Goal: Information Seeking & Learning: Learn about a topic

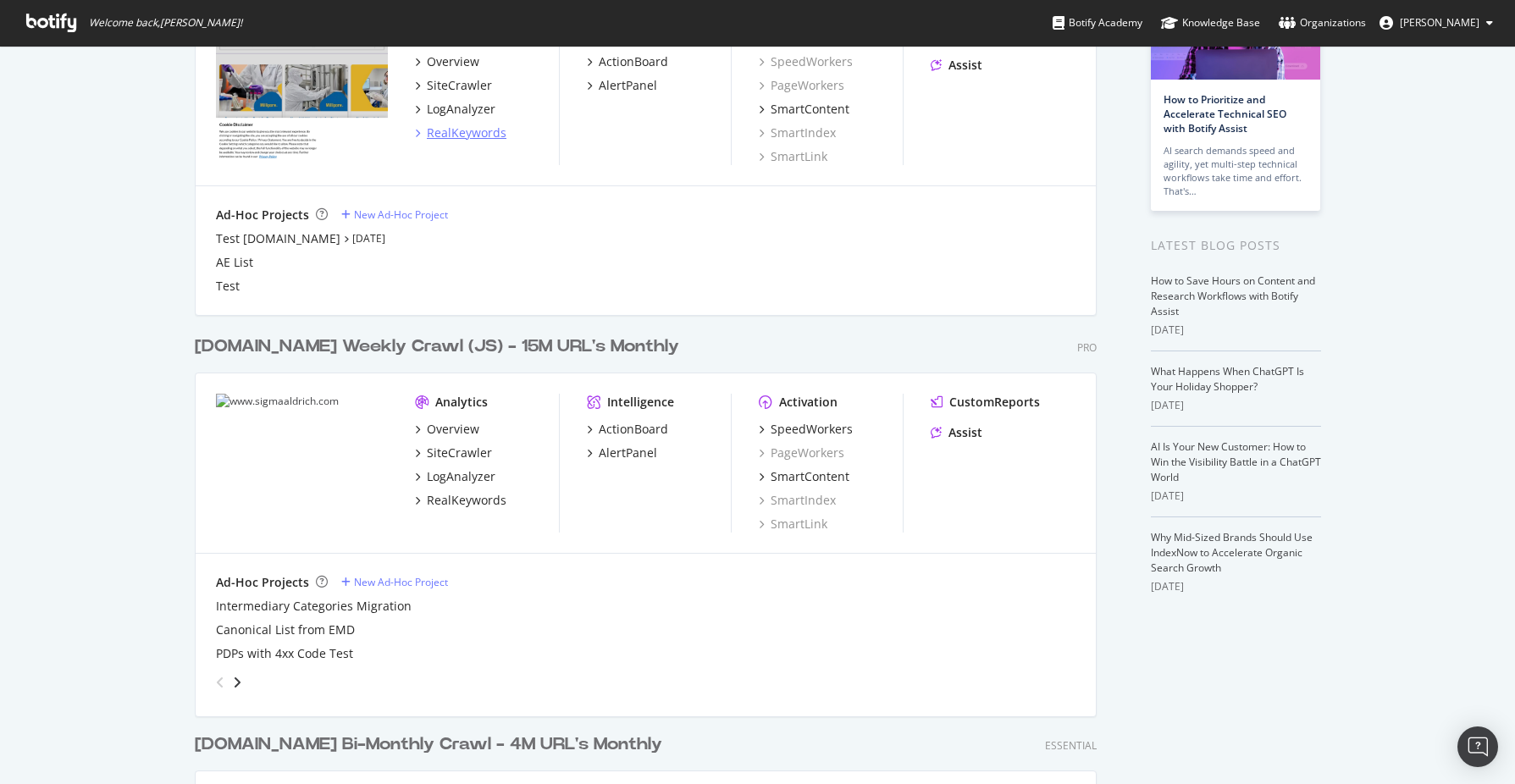
scroll to position [161, 0]
click at [465, 452] on div "SiteCrawler" at bounding box center [459, 452] width 65 height 17
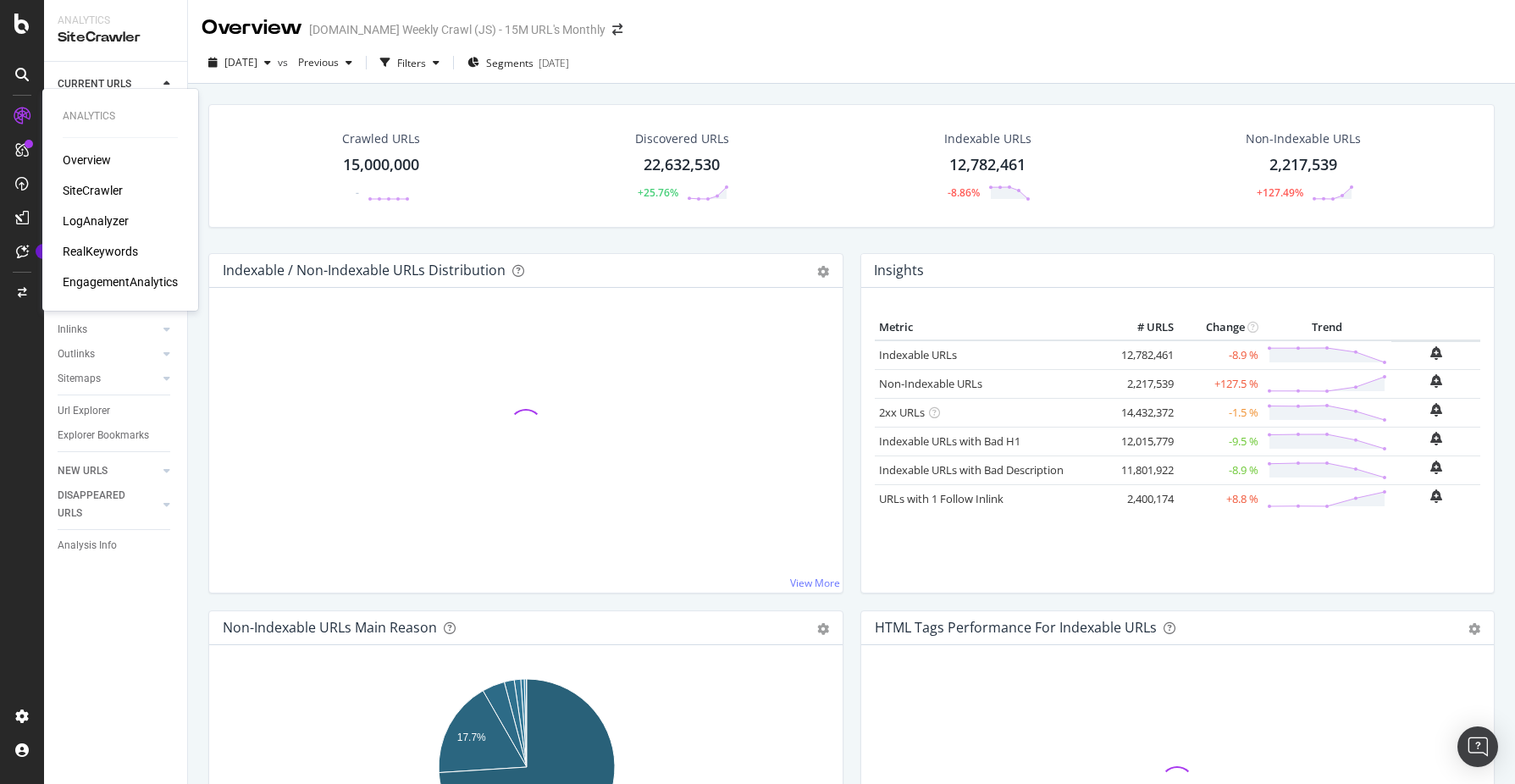
click at [107, 253] on div "RealKeywords" at bounding box center [100, 251] width 76 height 17
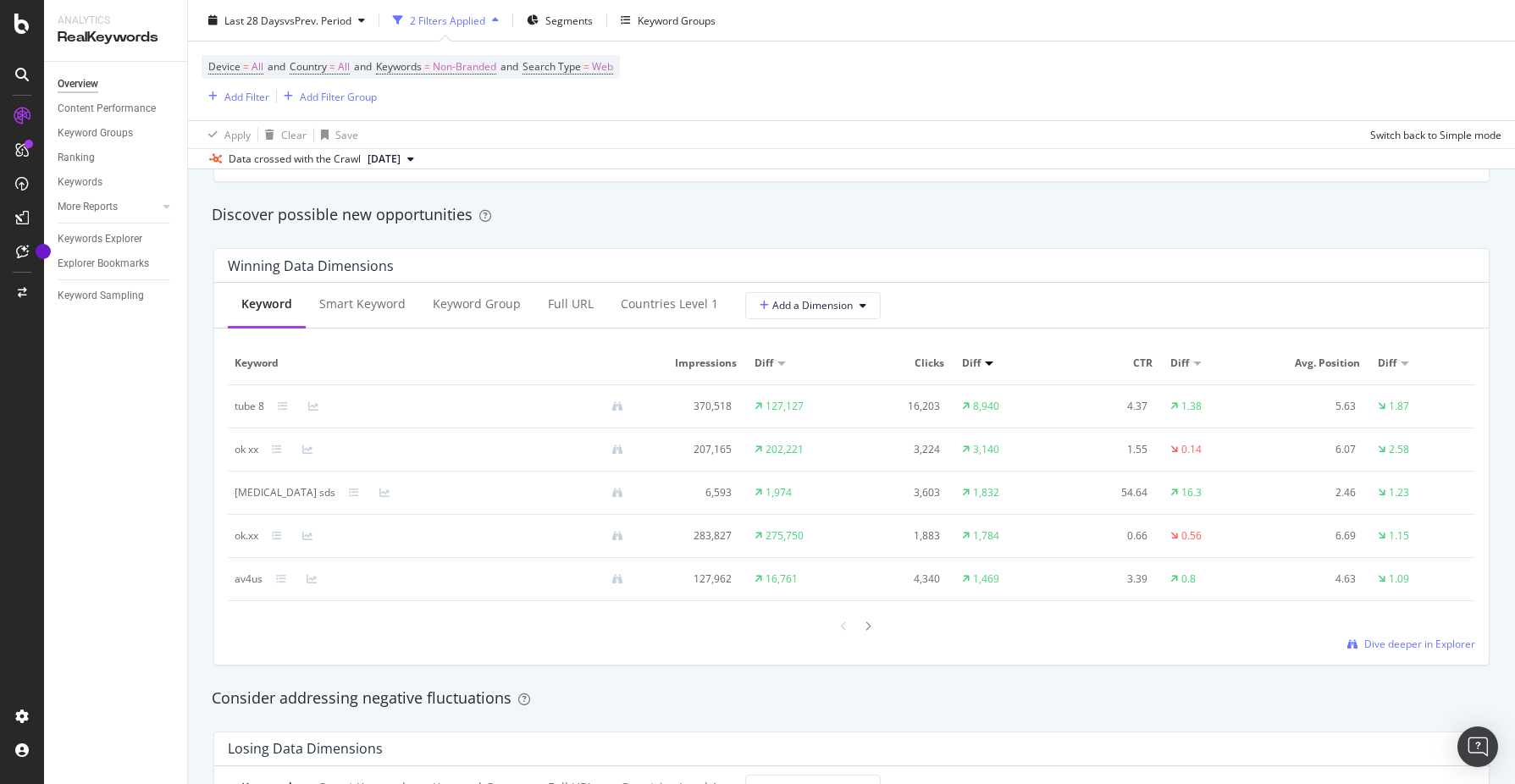
scroll to position [1457, 0]
click at [1400, 641] on span "Dive deeper in Explorer" at bounding box center [1419, 640] width 111 height 14
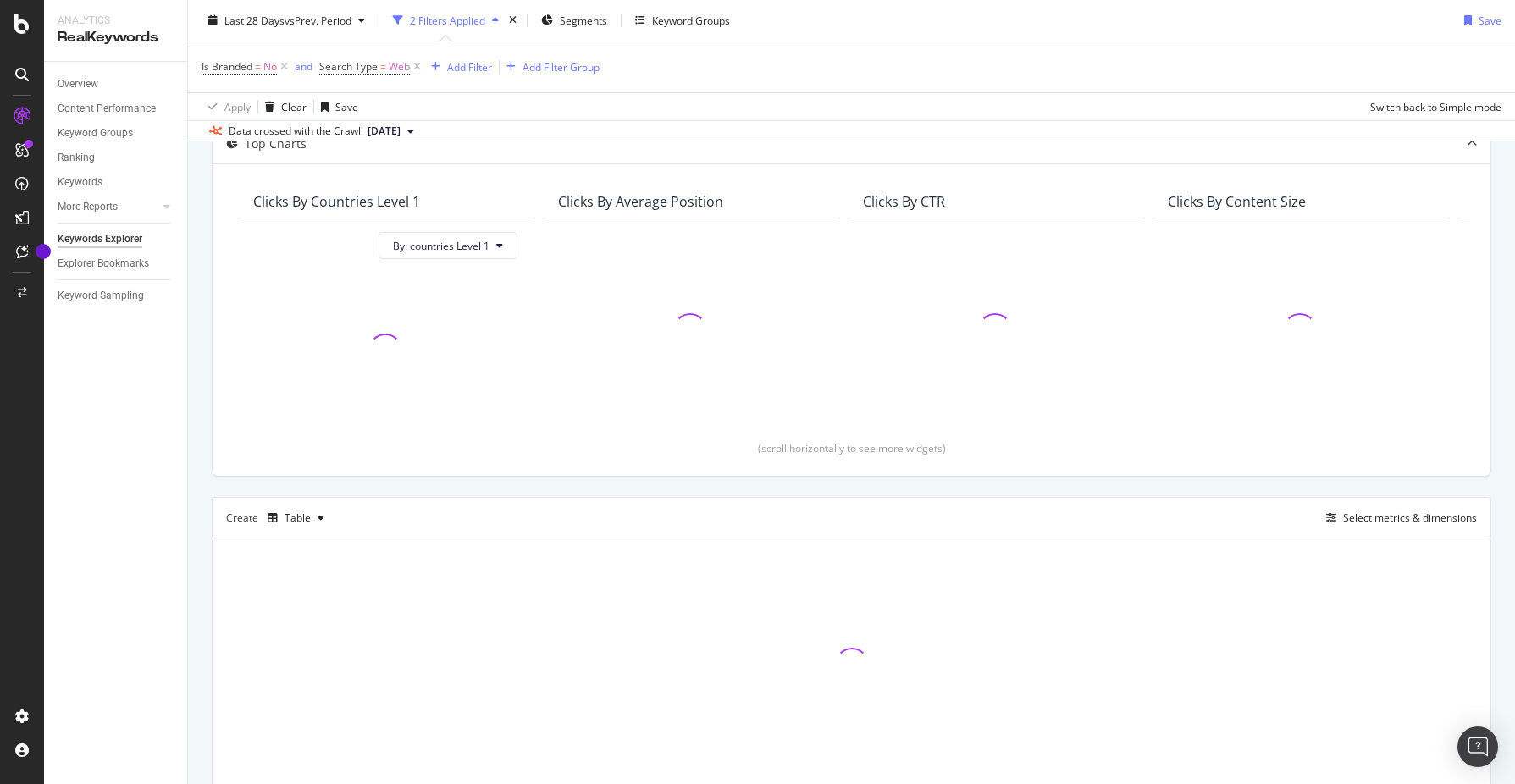
scroll to position [110, 0]
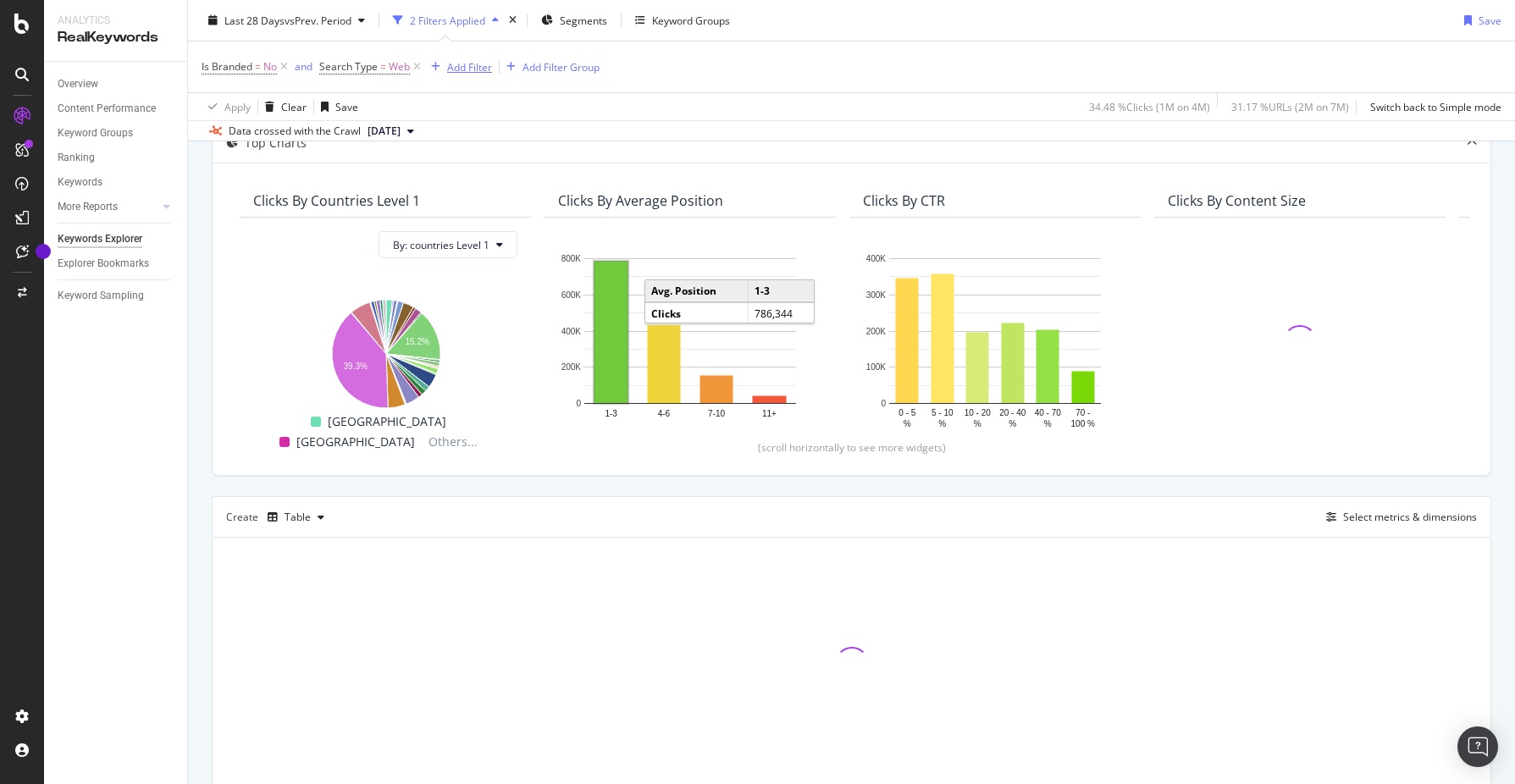
click at [485, 65] on div "Add Filter" at bounding box center [470, 67] width 45 height 14
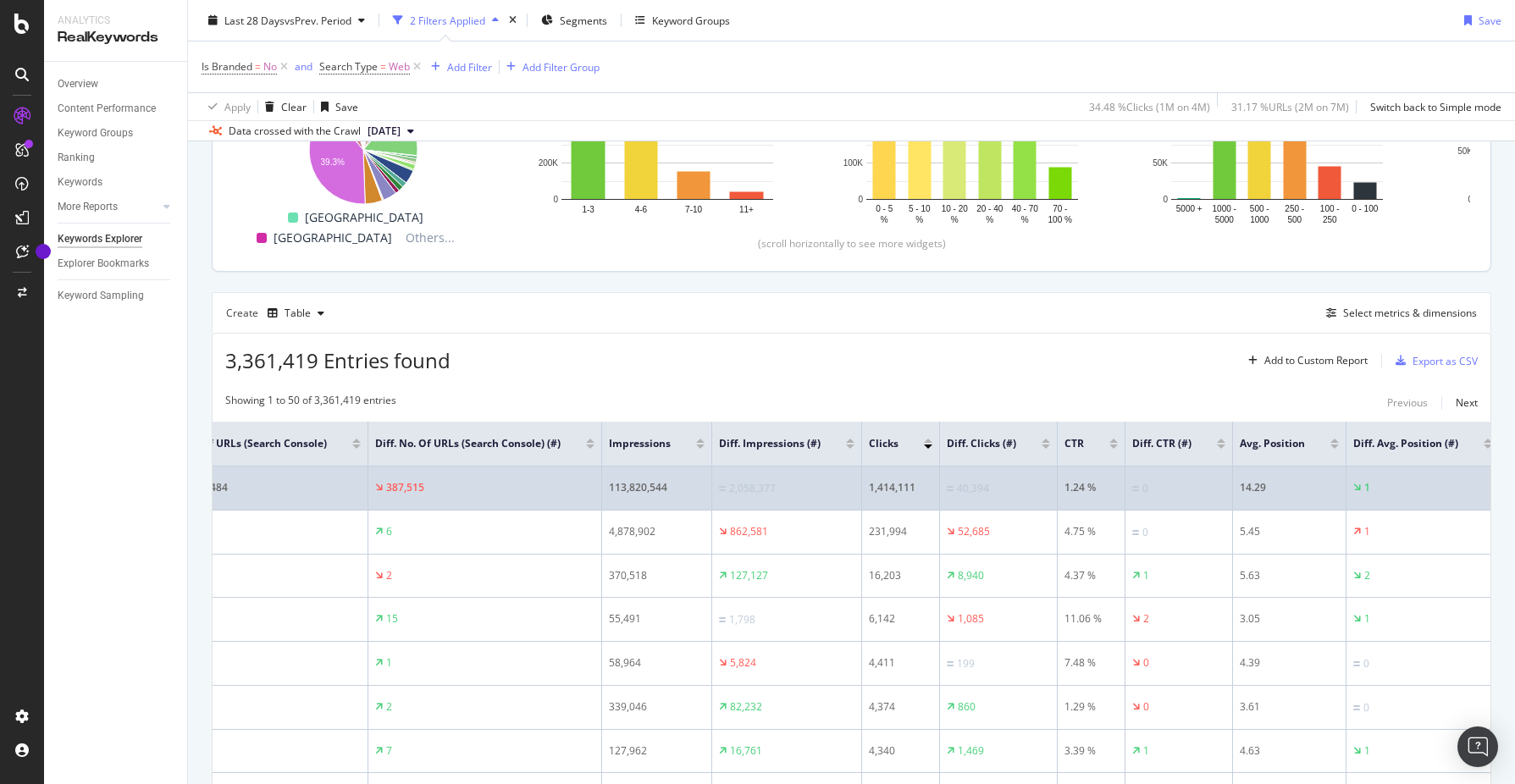
scroll to position [0, 0]
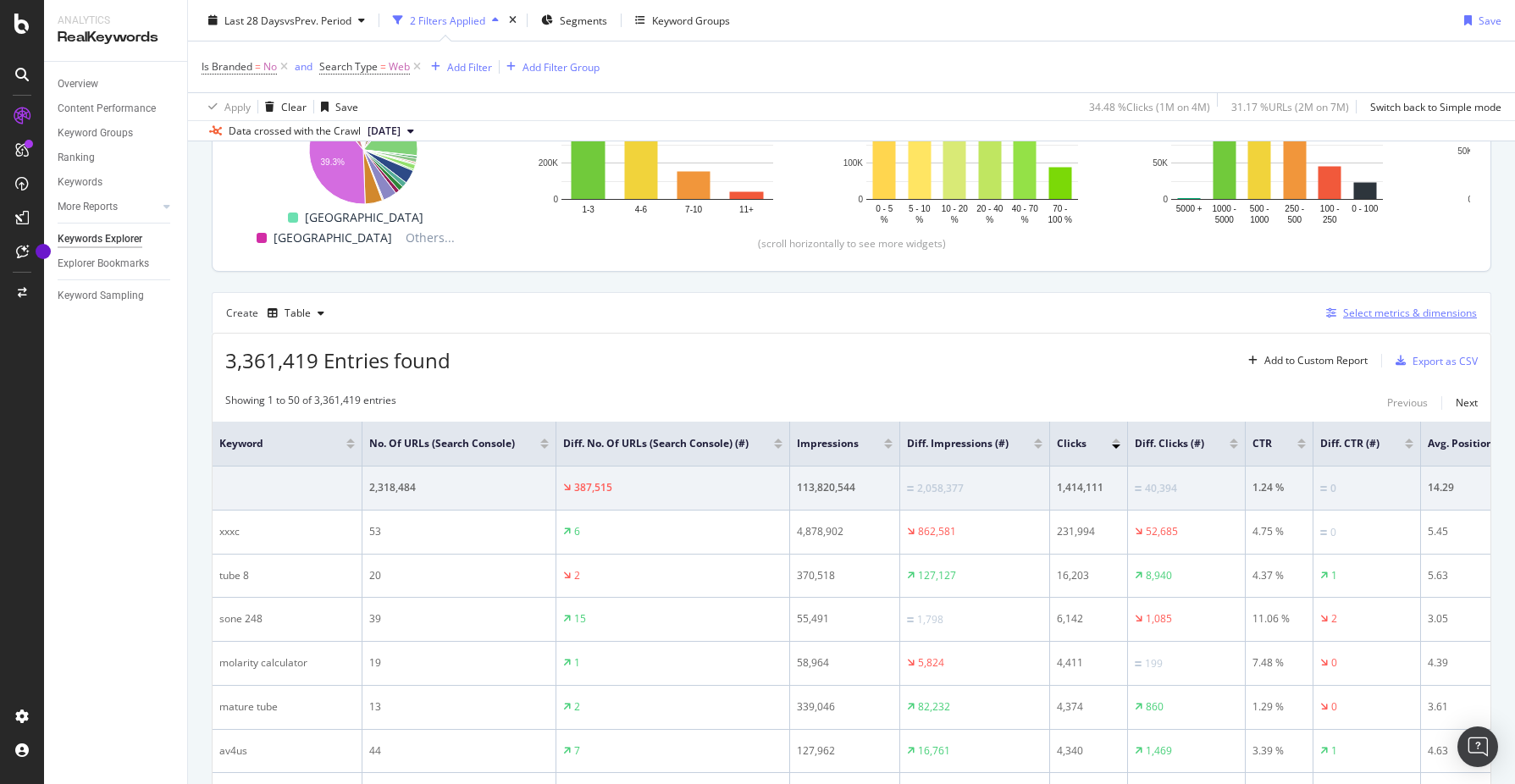
click at [1385, 316] on div "Select metrics & dimensions" at bounding box center [1410, 313] width 134 height 14
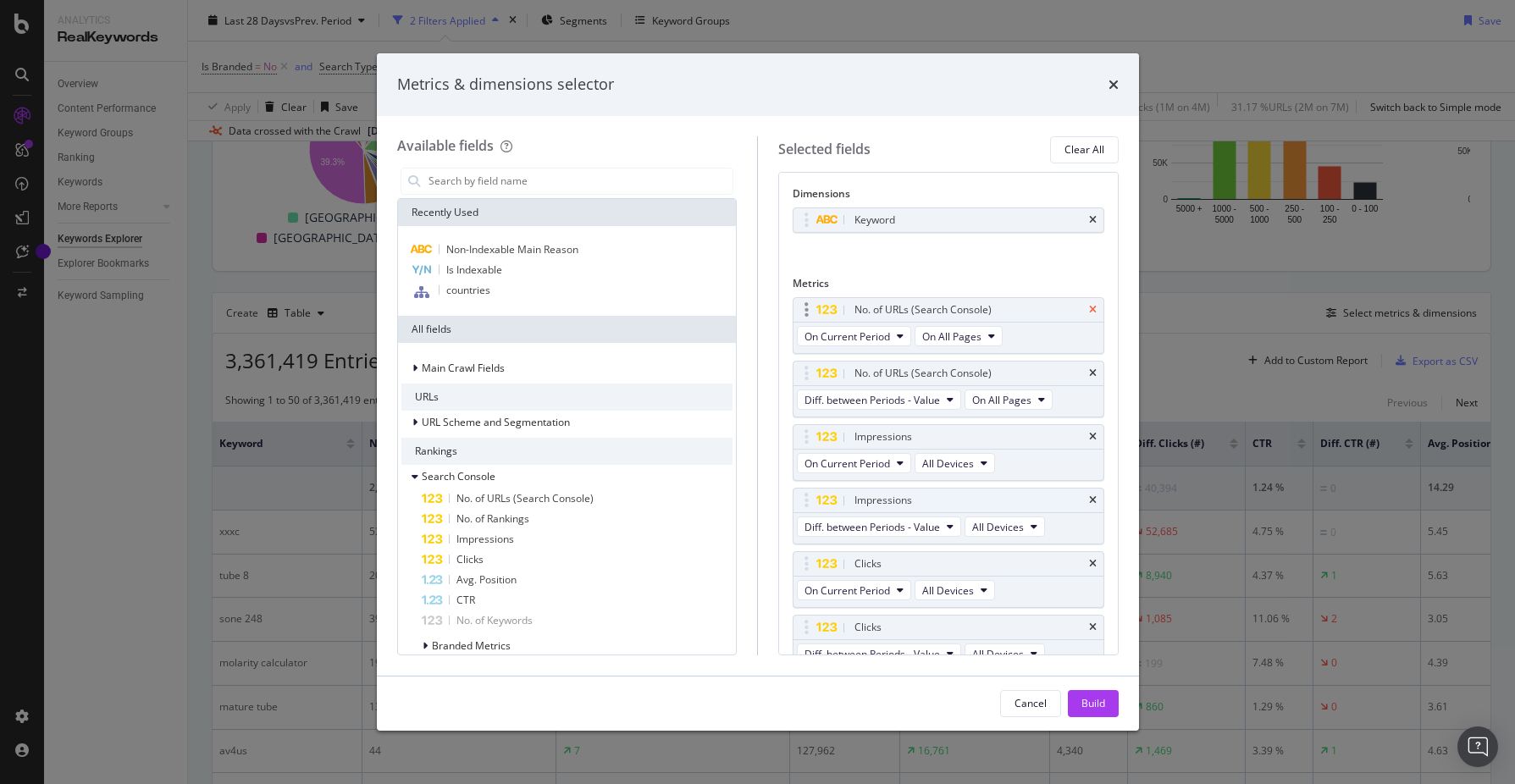
click at [1094, 310] on icon "times" at bounding box center [1093, 309] width 7 height 10
click at [1095, 312] on icon "times" at bounding box center [1093, 309] width 7 height 10
click at [1096, 372] on icon "times" at bounding box center [1093, 373] width 7 height 10
click at [1093, 437] on icon "times" at bounding box center [1093, 437] width 7 height 10
click at [1092, 503] on icon "times" at bounding box center [1093, 500] width 7 height 10
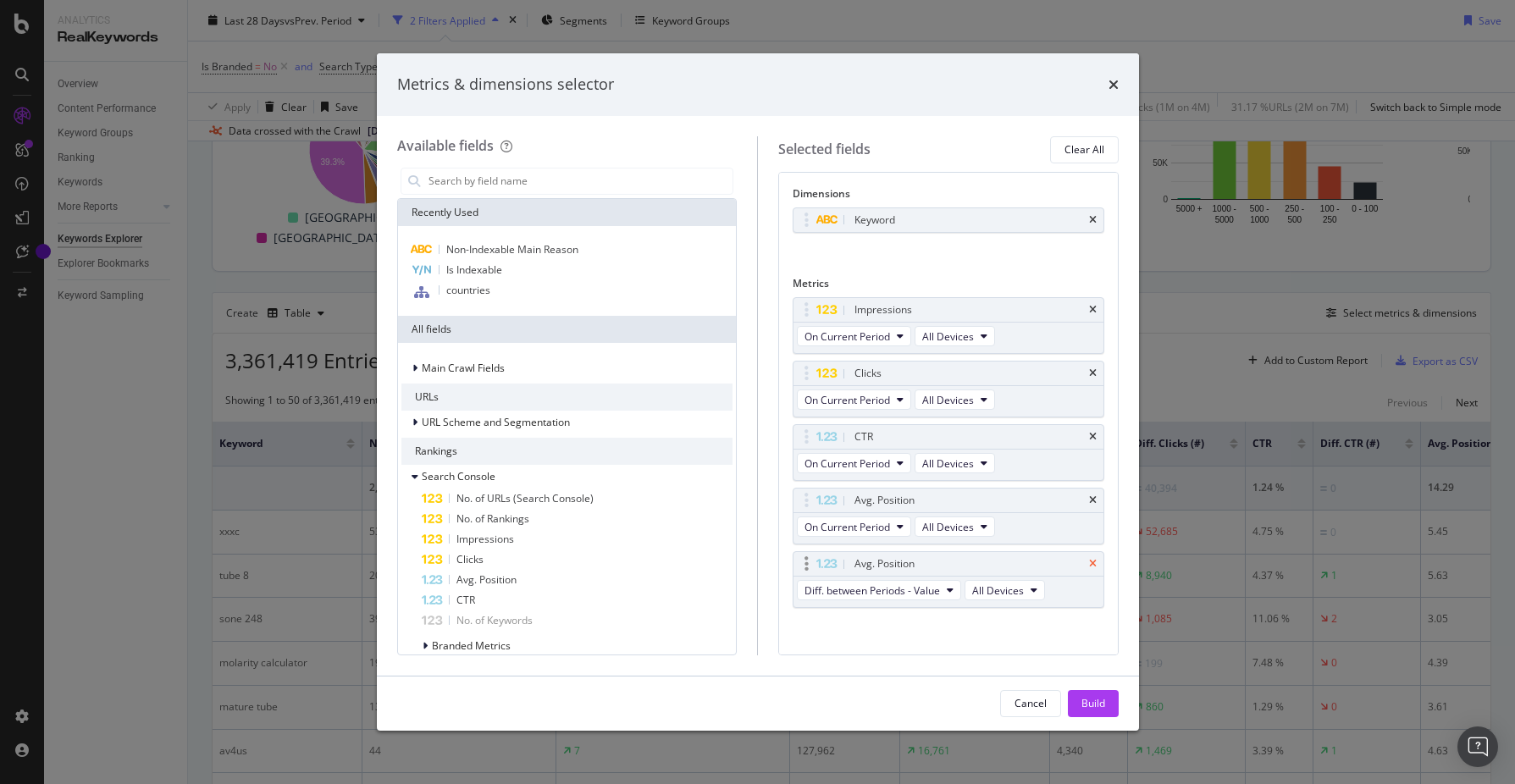
click at [1095, 565] on icon "times" at bounding box center [1093, 563] width 7 height 10
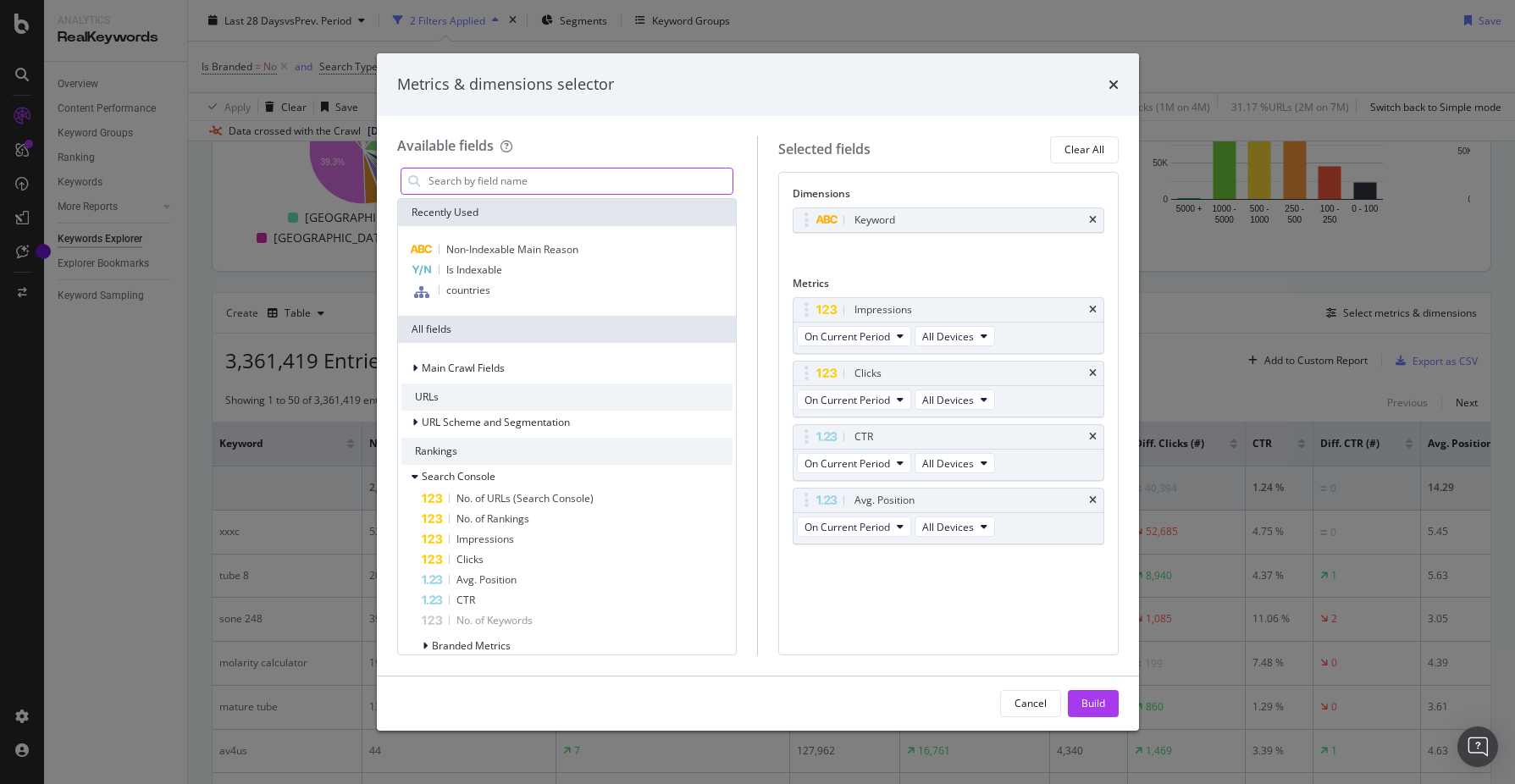
click at [592, 182] on input "modal" at bounding box center [580, 181] width 307 height 25
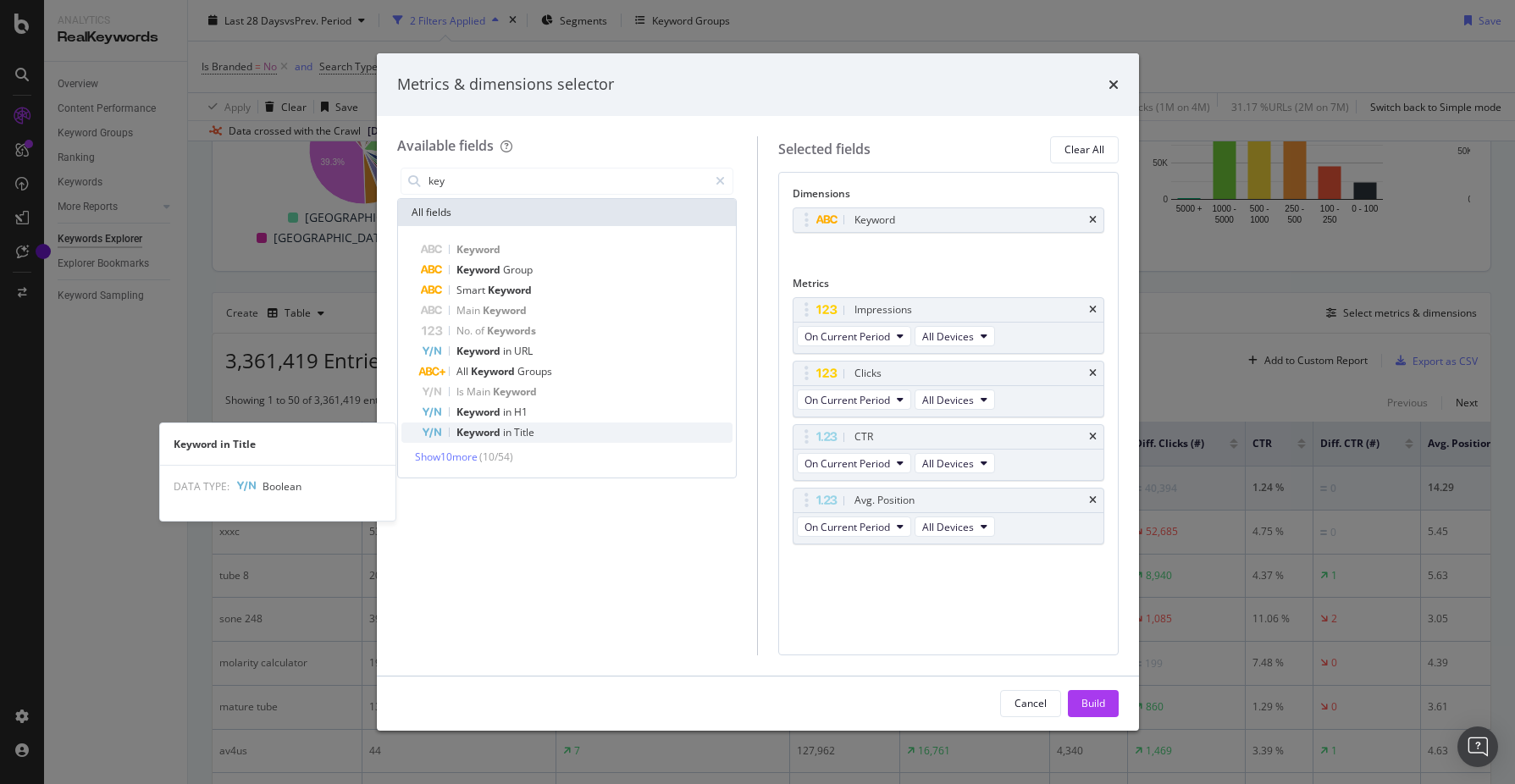
click at [536, 436] on div "Keyword in Title" at bounding box center [577, 432] width 311 height 21
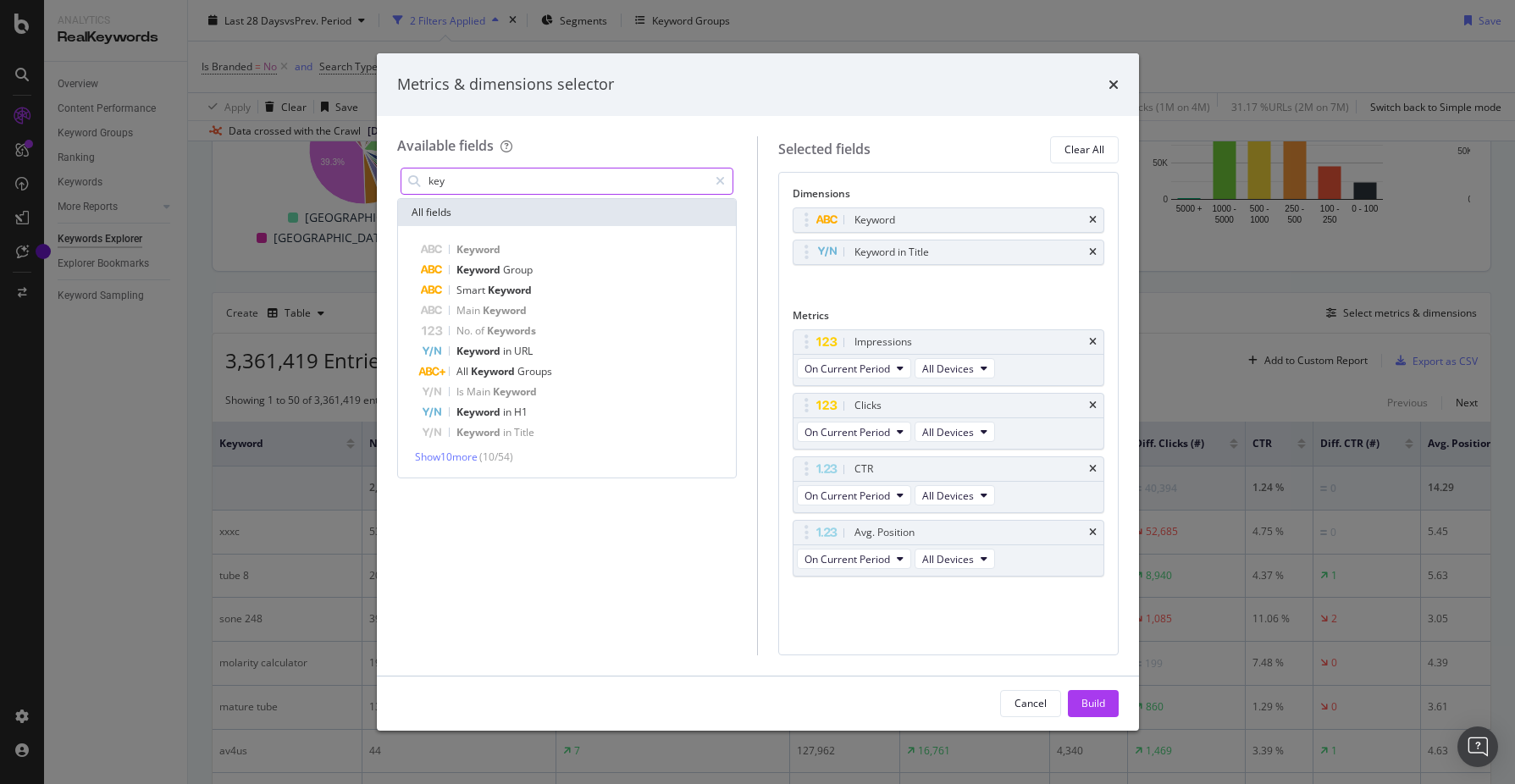
drag, startPoint x: 517, startPoint y: 183, endPoint x: 474, endPoint y: 183, distance: 43.0
click at [387, 180] on div "Available fields key All fields Keyword Keyword Group Smart Keyword Main Keywor…" at bounding box center [758, 396] width 762 height 559
drag, startPoint x: 482, startPoint y: 184, endPoint x: 418, endPoint y: 188, distance: 64.1
click at [418, 188] on div "key" at bounding box center [568, 181] width 334 height 27
type input "k"
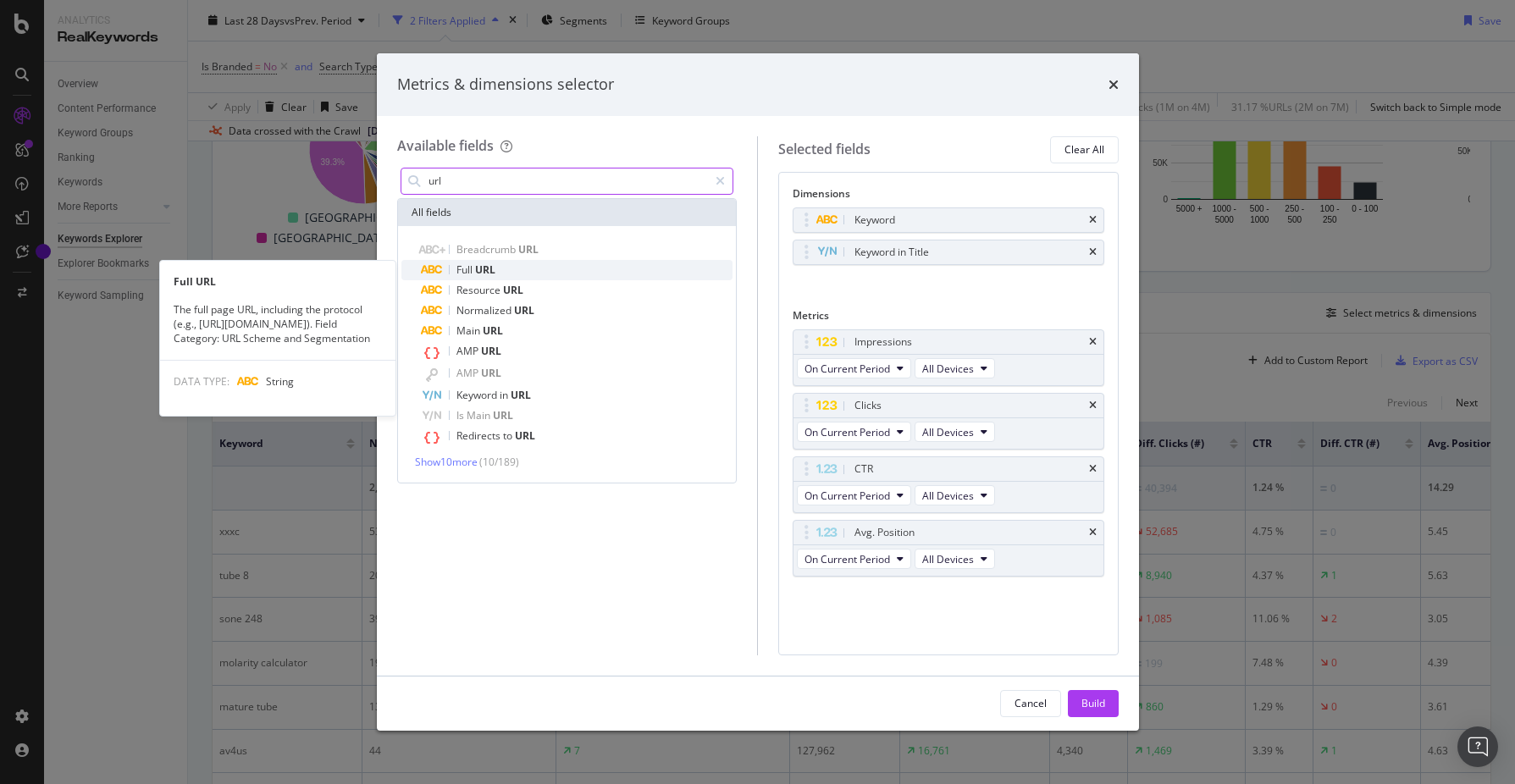
type input "url"
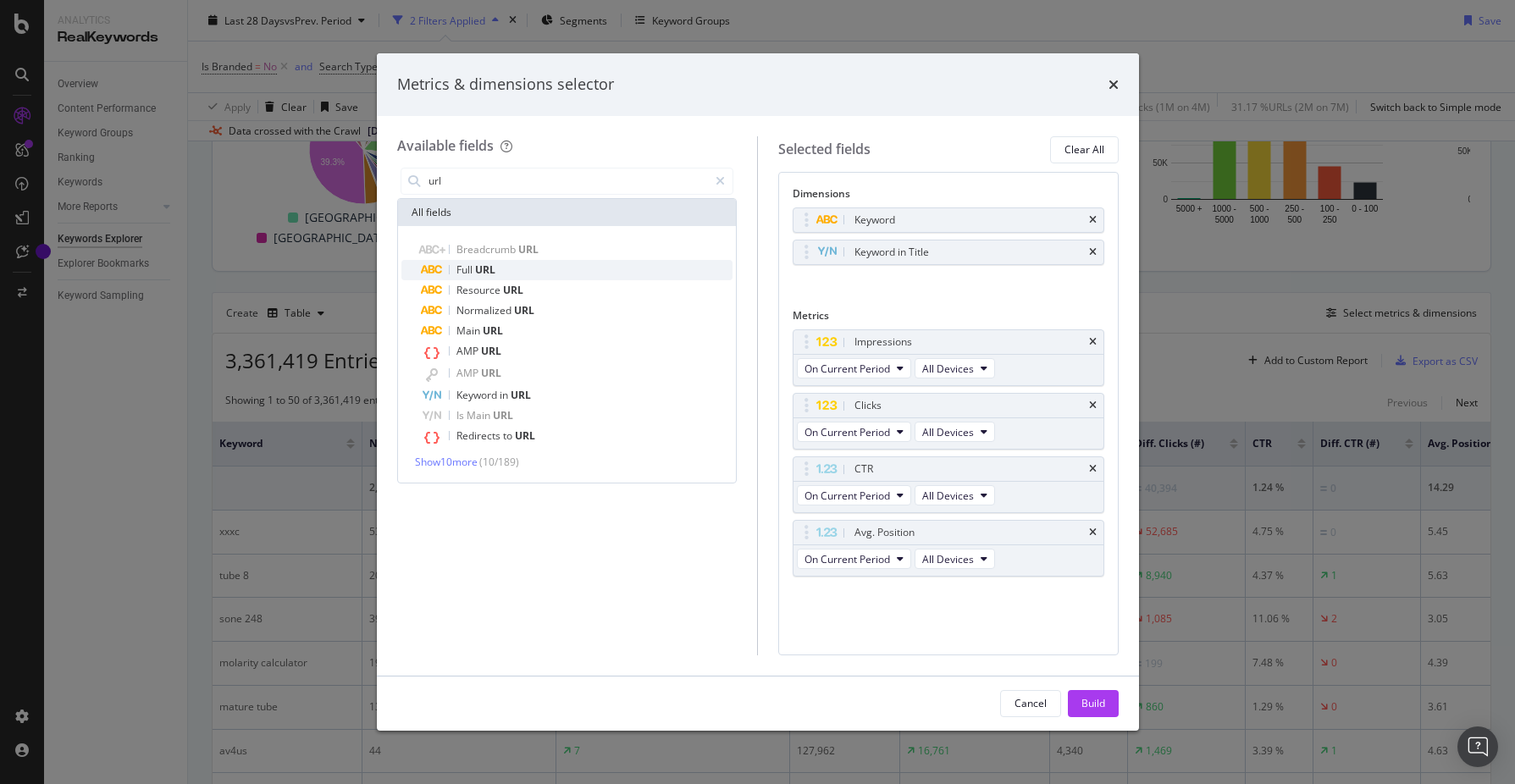
click at [509, 275] on div "Full URL" at bounding box center [577, 270] width 311 height 21
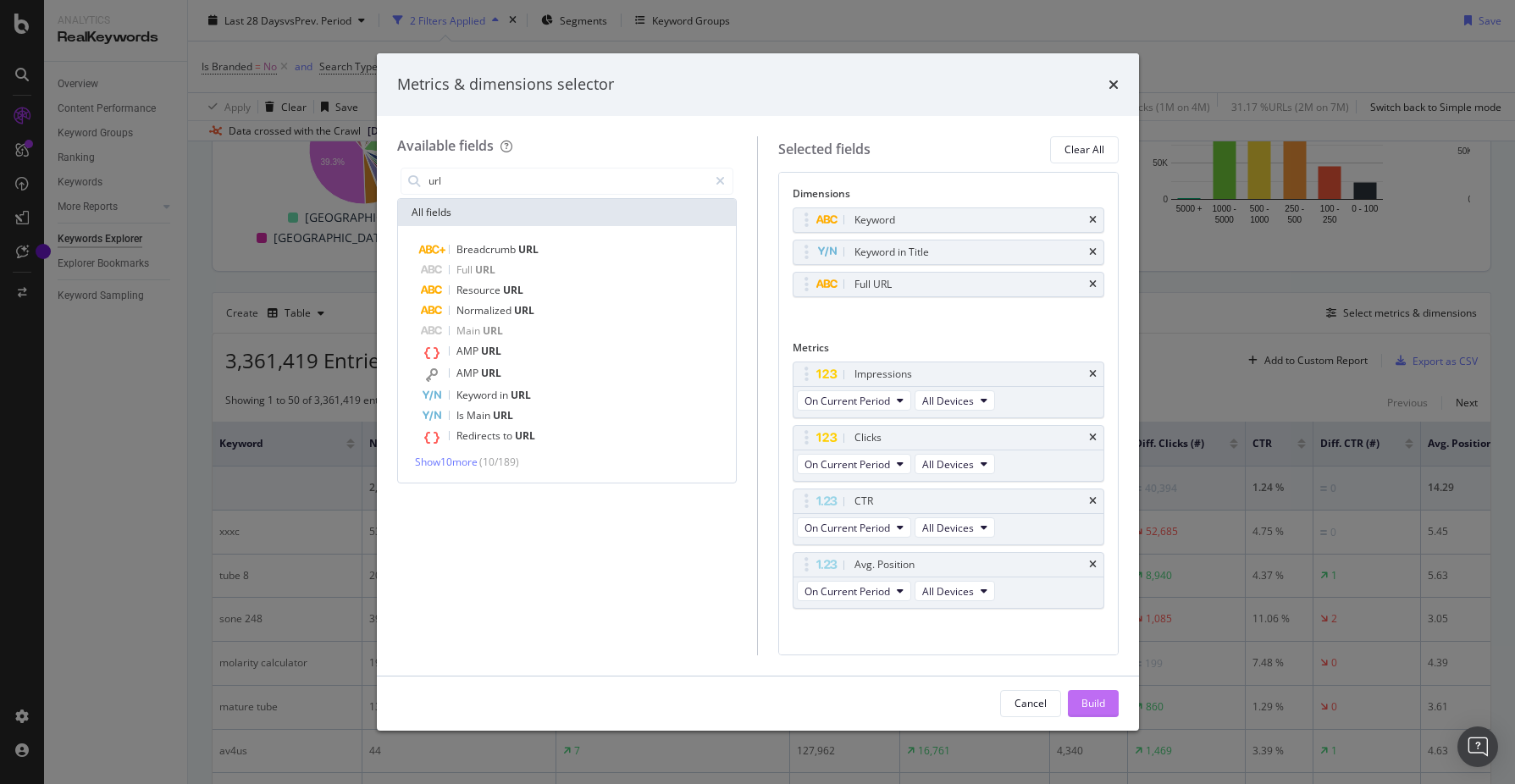
click at [1092, 707] on div "Build" at bounding box center [1094, 704] width 23 height 14
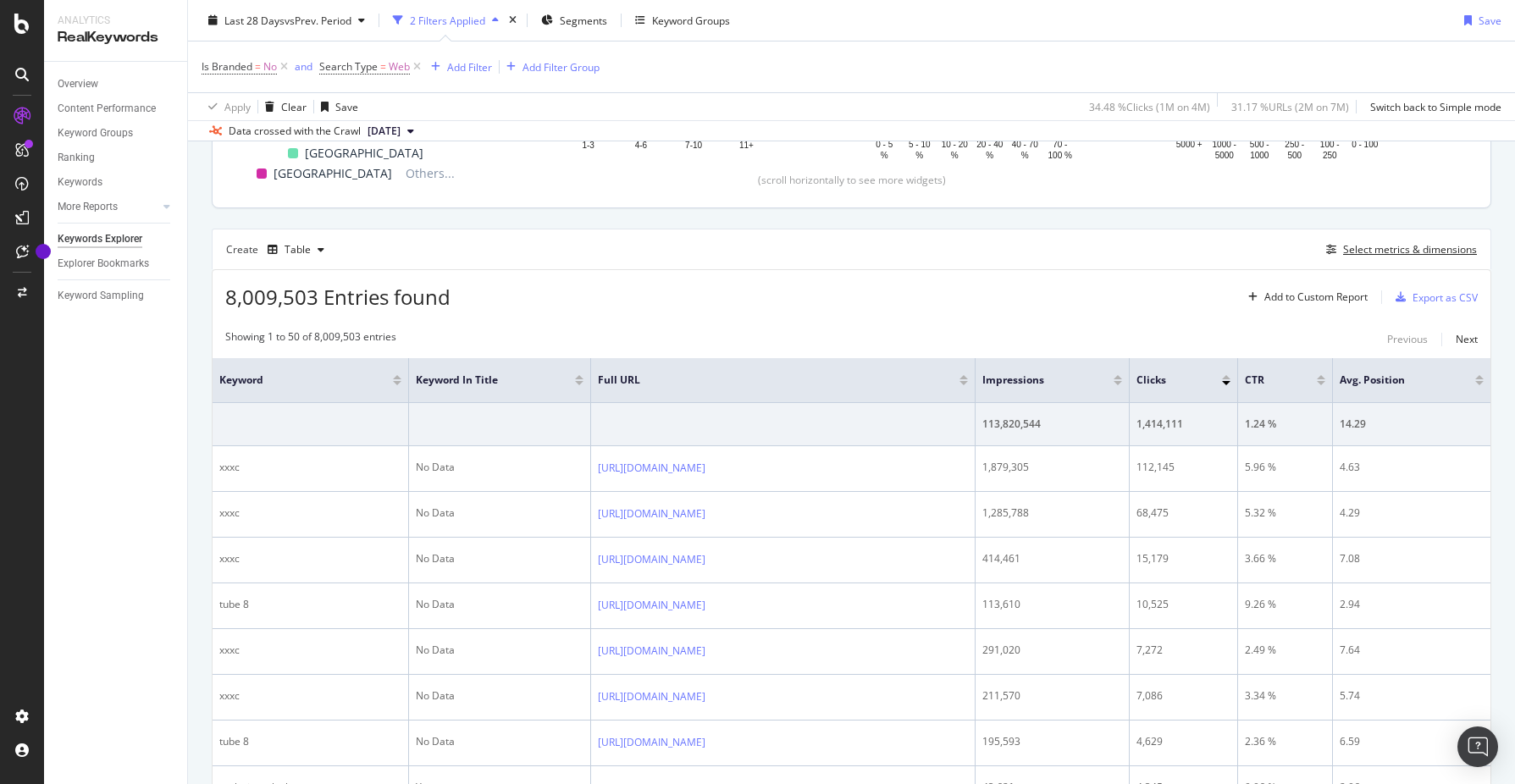
scroll to position [383, 0]
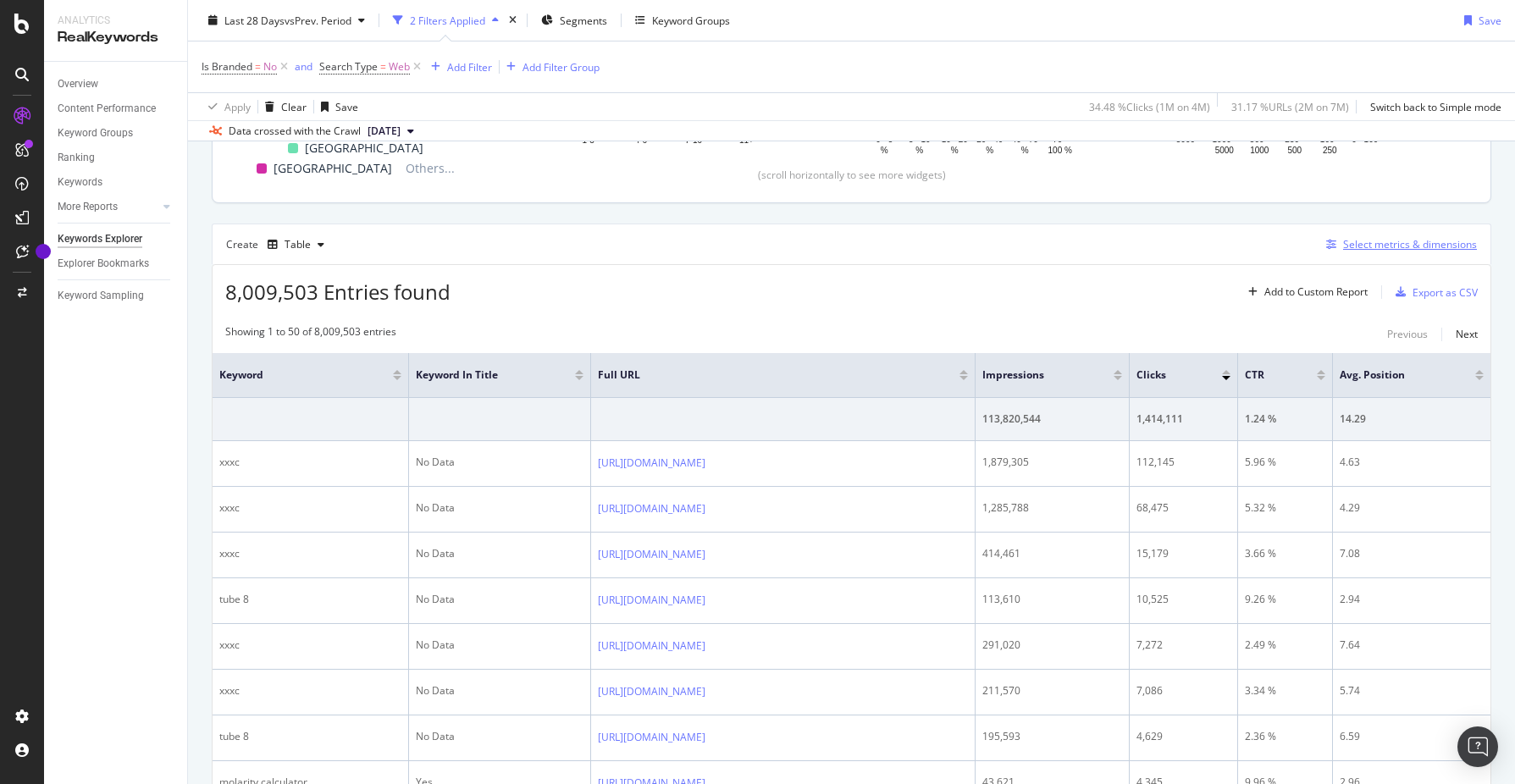
click at [1387, 251] on div "Select metrics & dimensions" at bounding box center [1410, 244] width 134 height 14
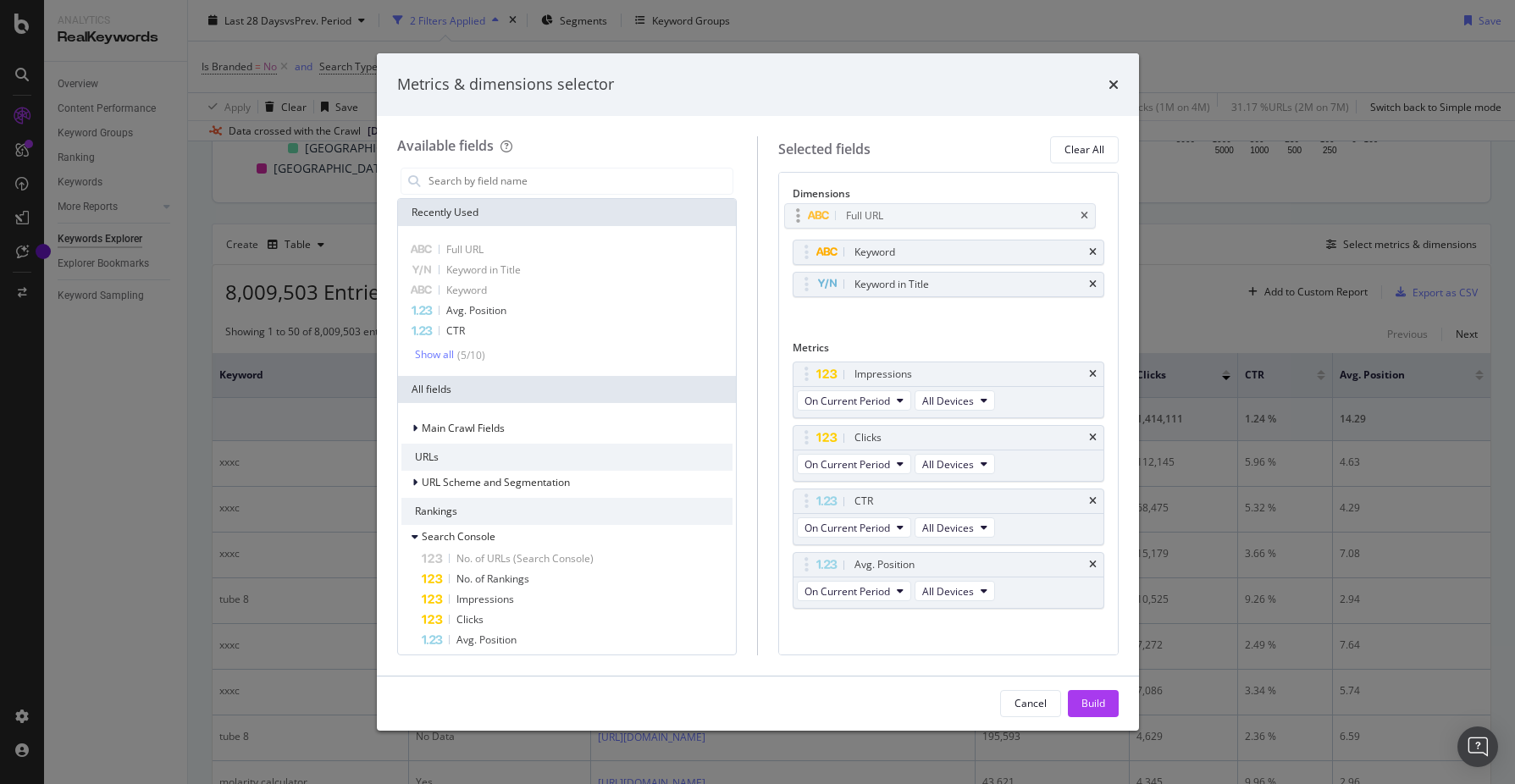
drag, startPoint x: 879, startPoint y: 287, endPoint x: 872, endPoint y: 222, distance: 65.4
click at [870, 218] on body "Analytics RealKeywords Overview Content Performance Keyword Groups Ranking Keyw…" at bounding box center [757, 392] width 1515 height 784
click at [1092, 702] on div "Build" at bounding box center [1094, 704] width 23 height 14
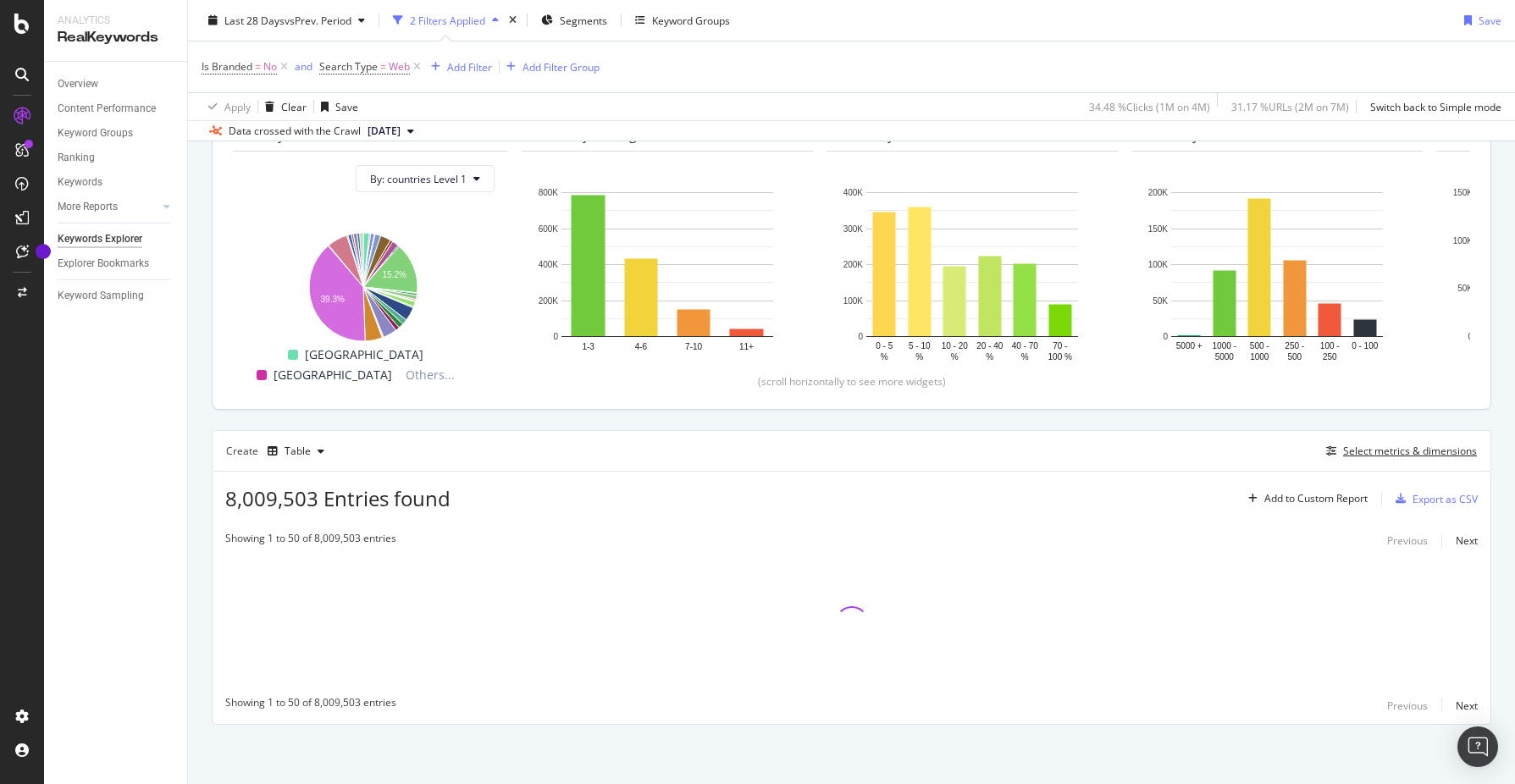
scroll to position [176, 0]
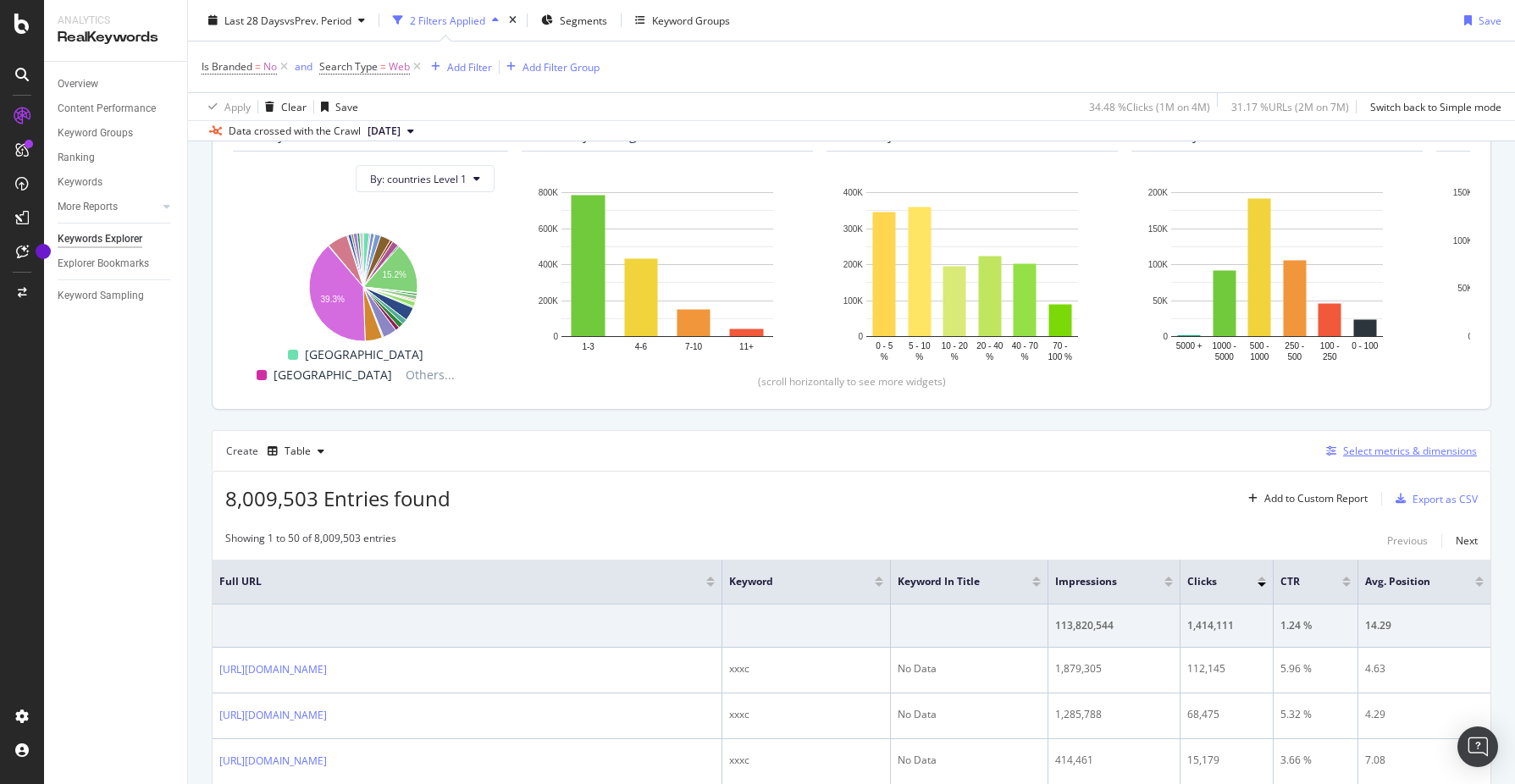
click at [1409, 457] on div "Select metrics & dimensions" at bounding box center [1410, 451] width 134 height 14
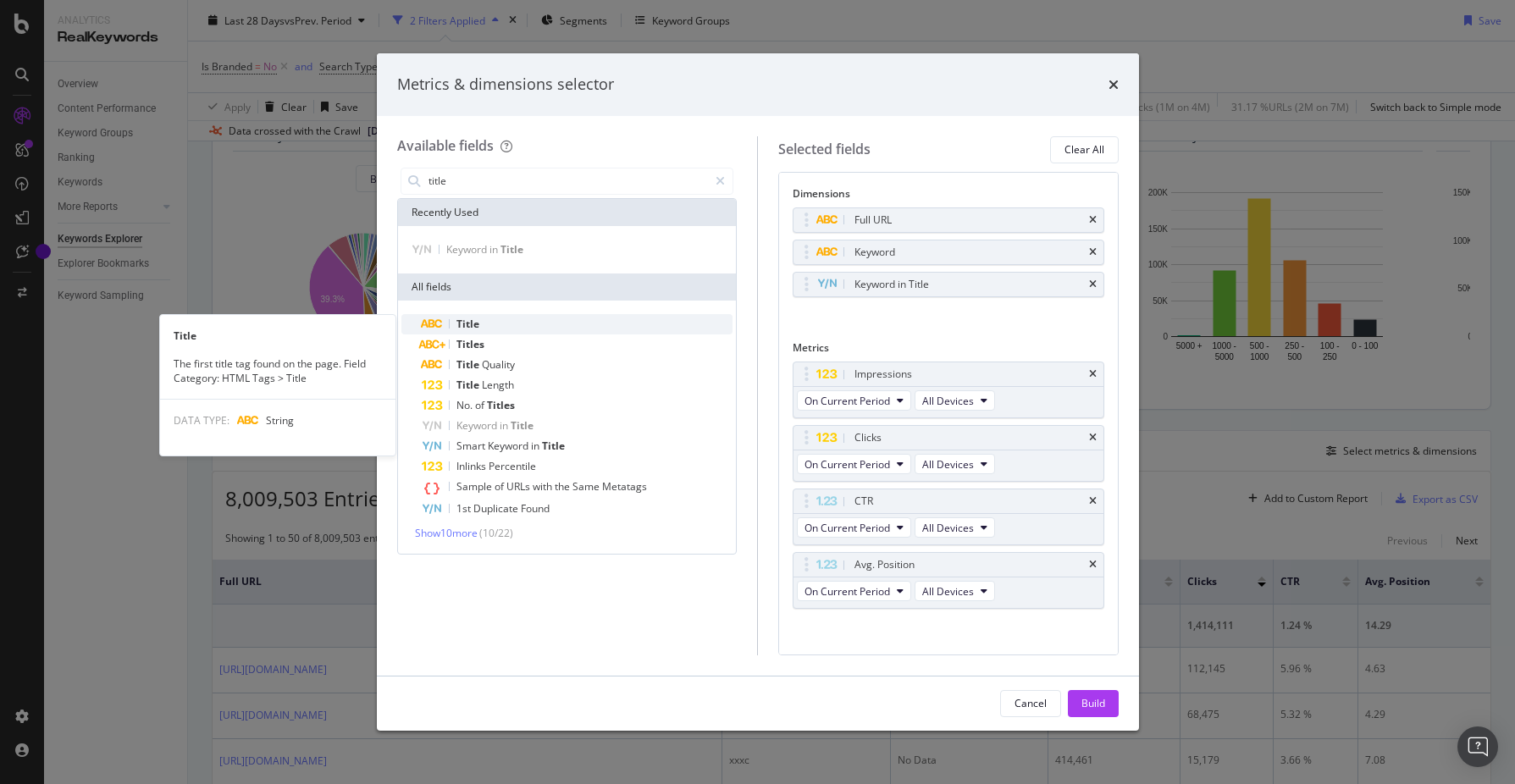
type input "title"
click at [526, 327] on div "Title" at bounding box center [577, 324] width 311 height 21
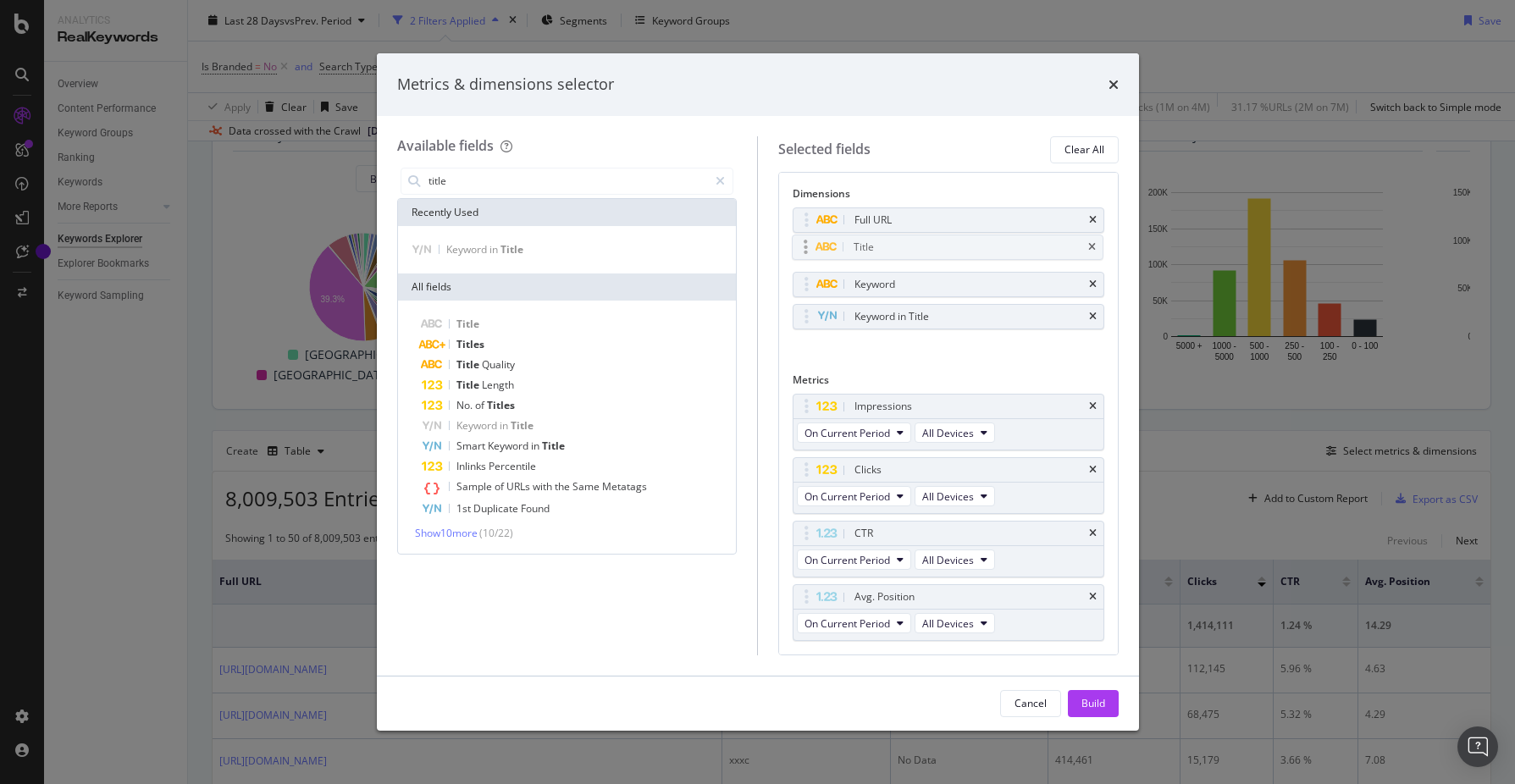
drag, startPoint x: 872, startPoint y: 321, endPoint x: 870, endPoint y: 252, distance: 69.0
click at [870, 252] on body "Analytics RealKeywords Overview Content Performance Keyword Groups Ranking Keyw…" at bounding box center [757, 392] width 1515 height 784
click at [1088, 703] on div "Build" at bounding box center [1094, 704] width 23 height 14
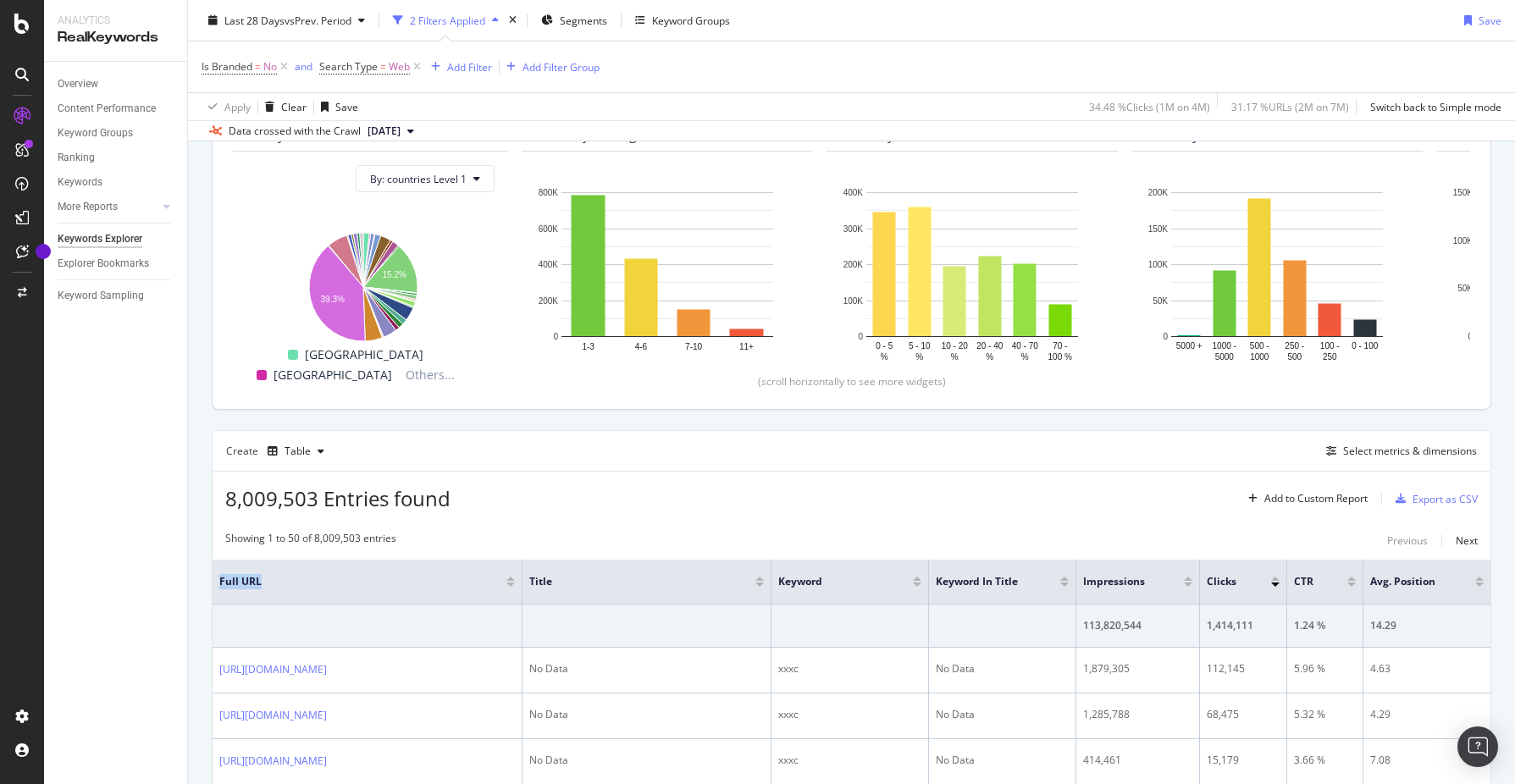
drag, startPoint x: 650, startPoint y: 572, endPoint x: 596, endPoint y: 569, distance: 54.1
click at [522, 570] on th "Full URL" at bounding box center [368, 582] width 310 height 45
click at [651, 573] on th "Title" at bounding box center [647, 582] width 249 height 45
drag, startPoint x: 648, startPoint y: 573, endPoint x: 719, endPoint y: 512, distance: 93.6
click at [522, 572] on th "Full URL" at bounding box center [368, 582] width 310 height 45
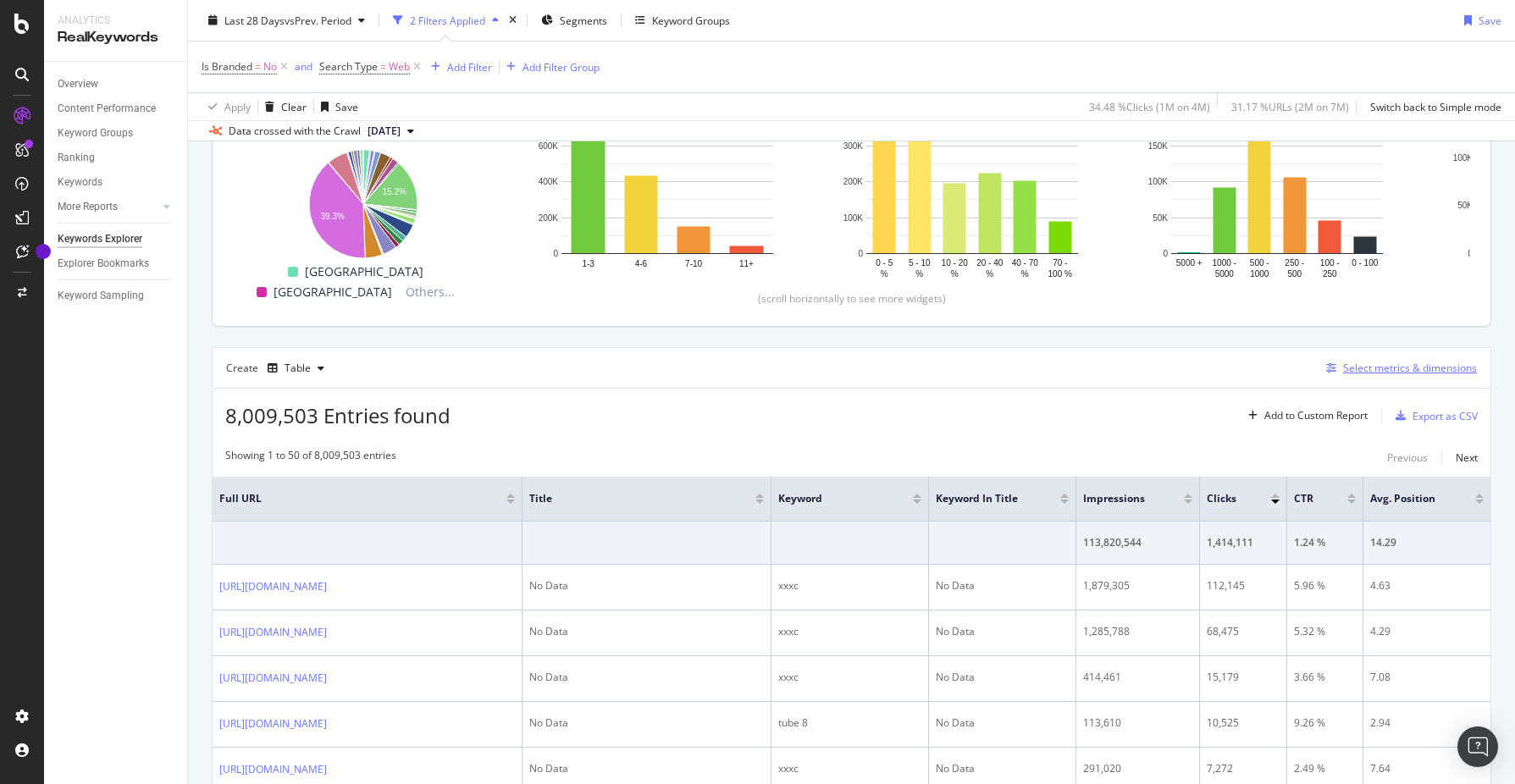
scroll to position [254, 0]
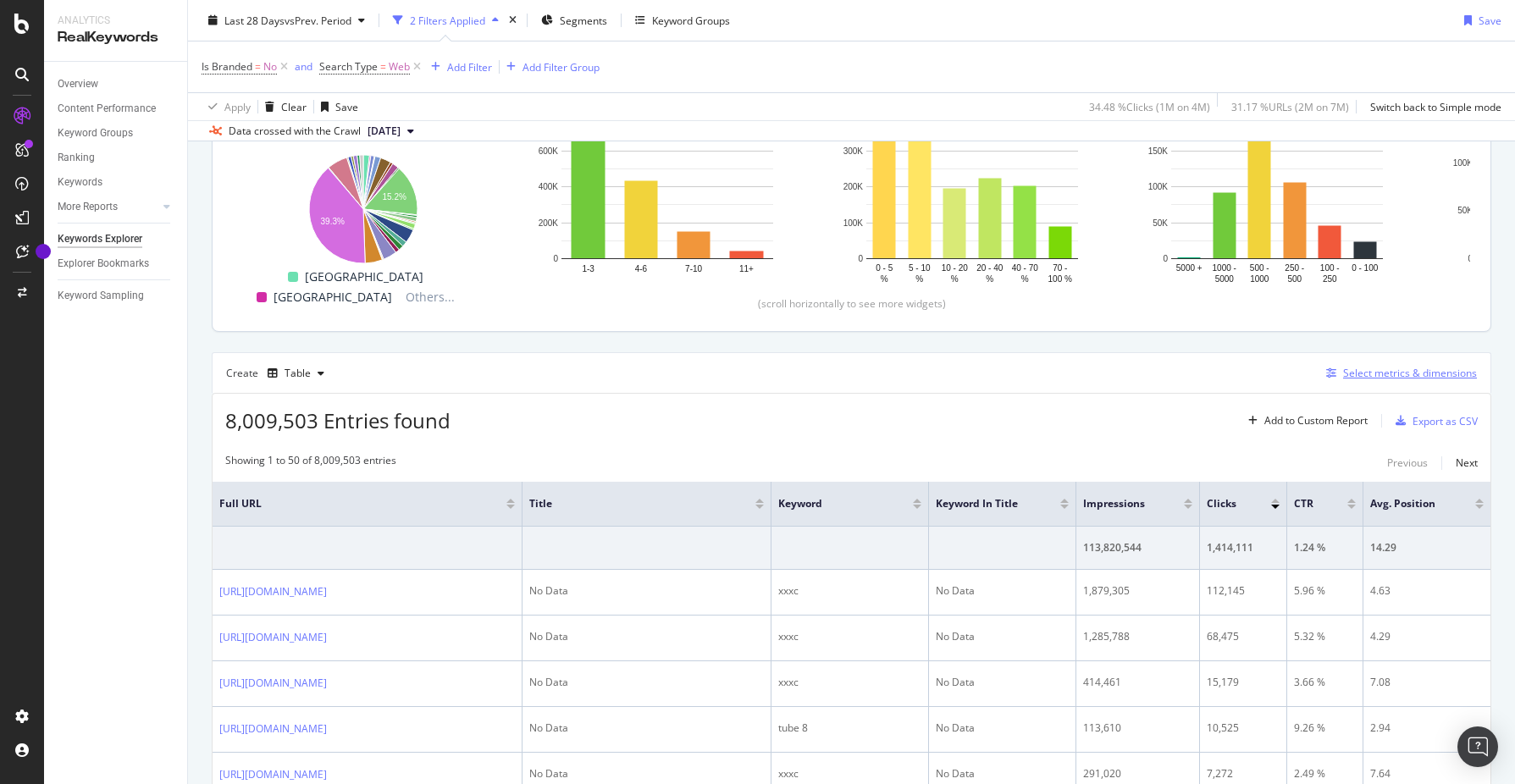
click at [1396, 372] on div "Select metrics & dimensions" at bounding box center [1410, 373] width 134 height 14
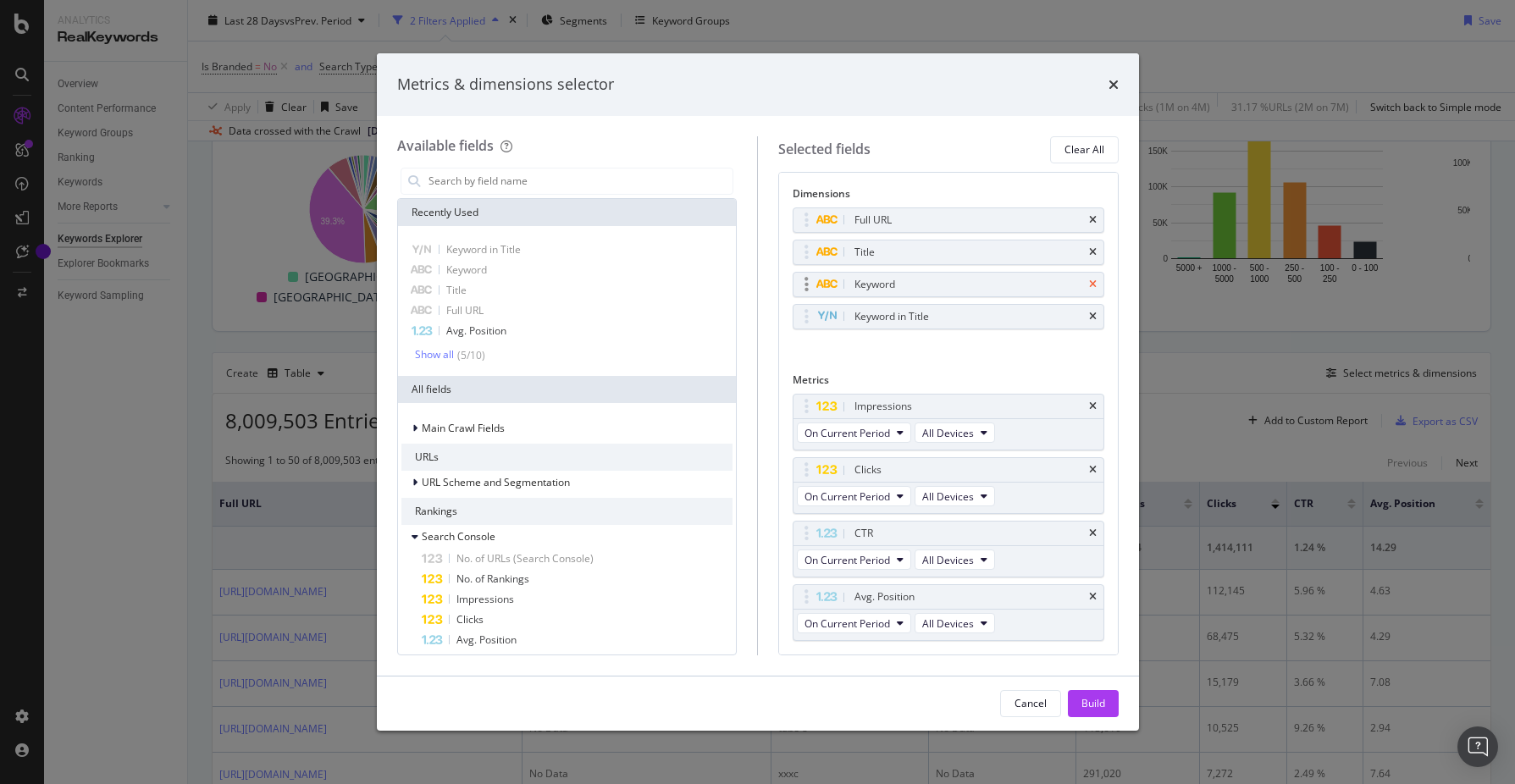
click at [1091, 254] on icon "times" at bounding box center [1093, 252] width 7 height 10
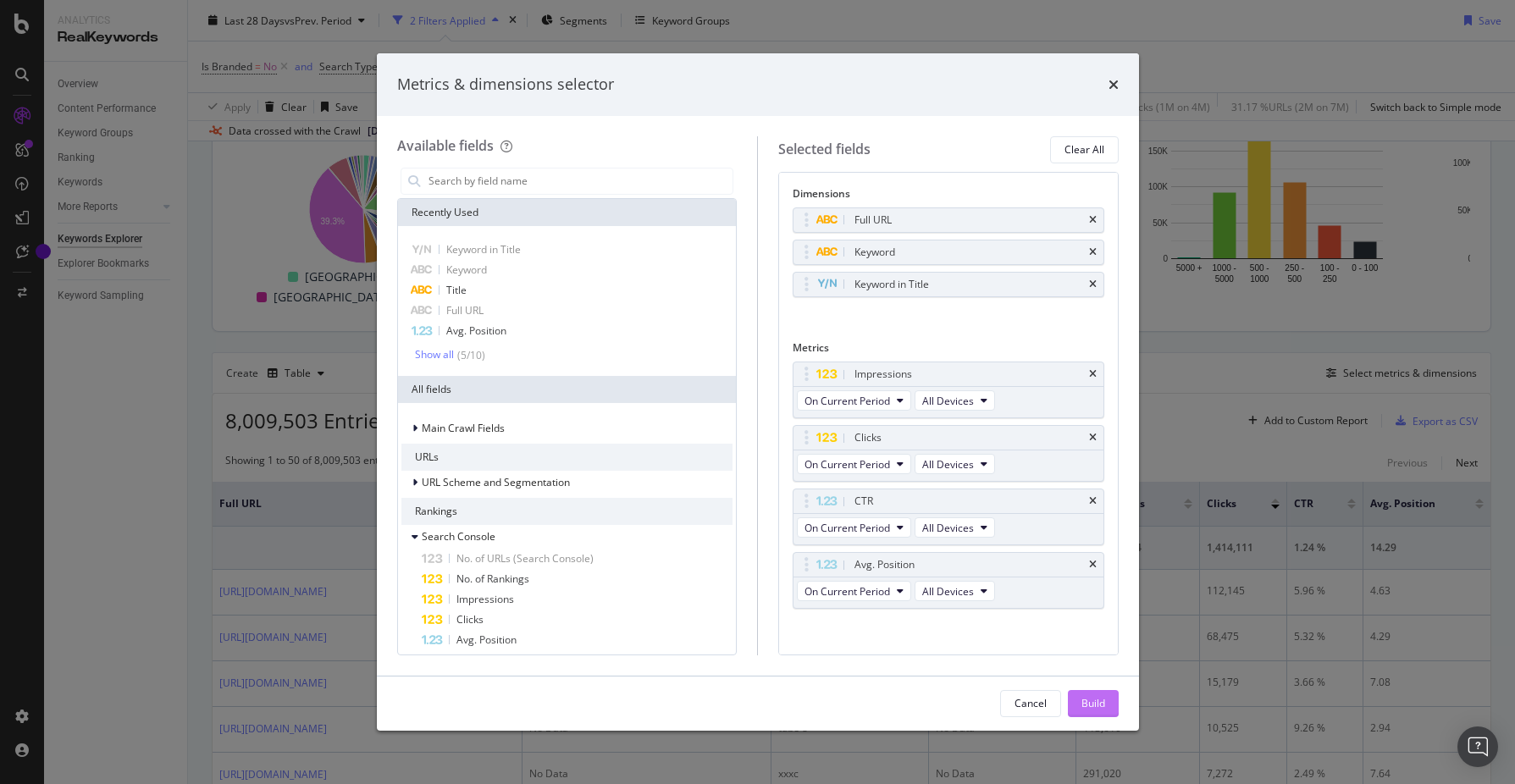
click at [1098, 705] on div "Build" at bounding box center [1094, 704] width 23 height 14
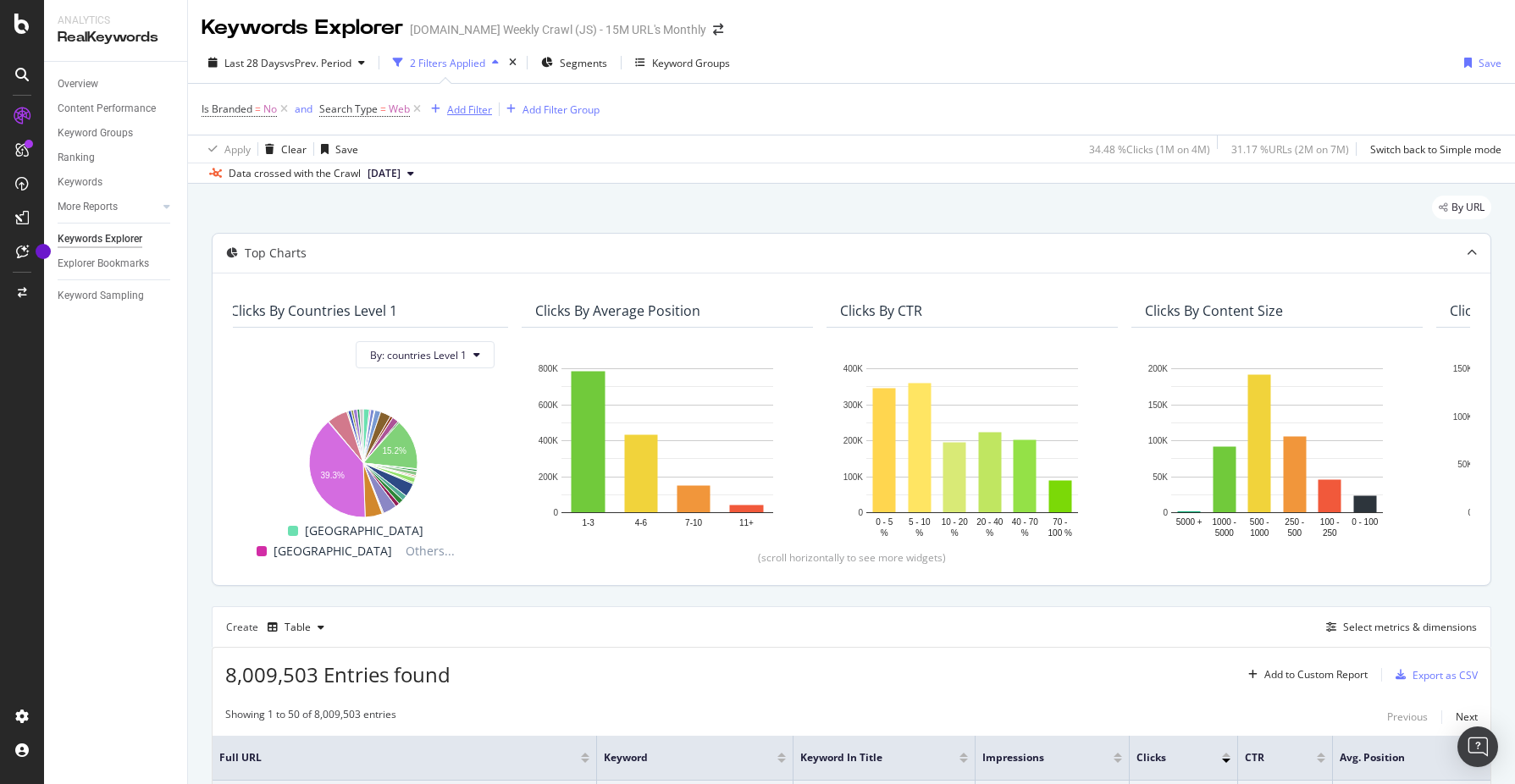
click at [469, 107] on div "Add Filter" at bounding box center [470, 110] width 45 height 14
click at [417, 112] on icon at bounding box center [417, 109] width 14 height 17
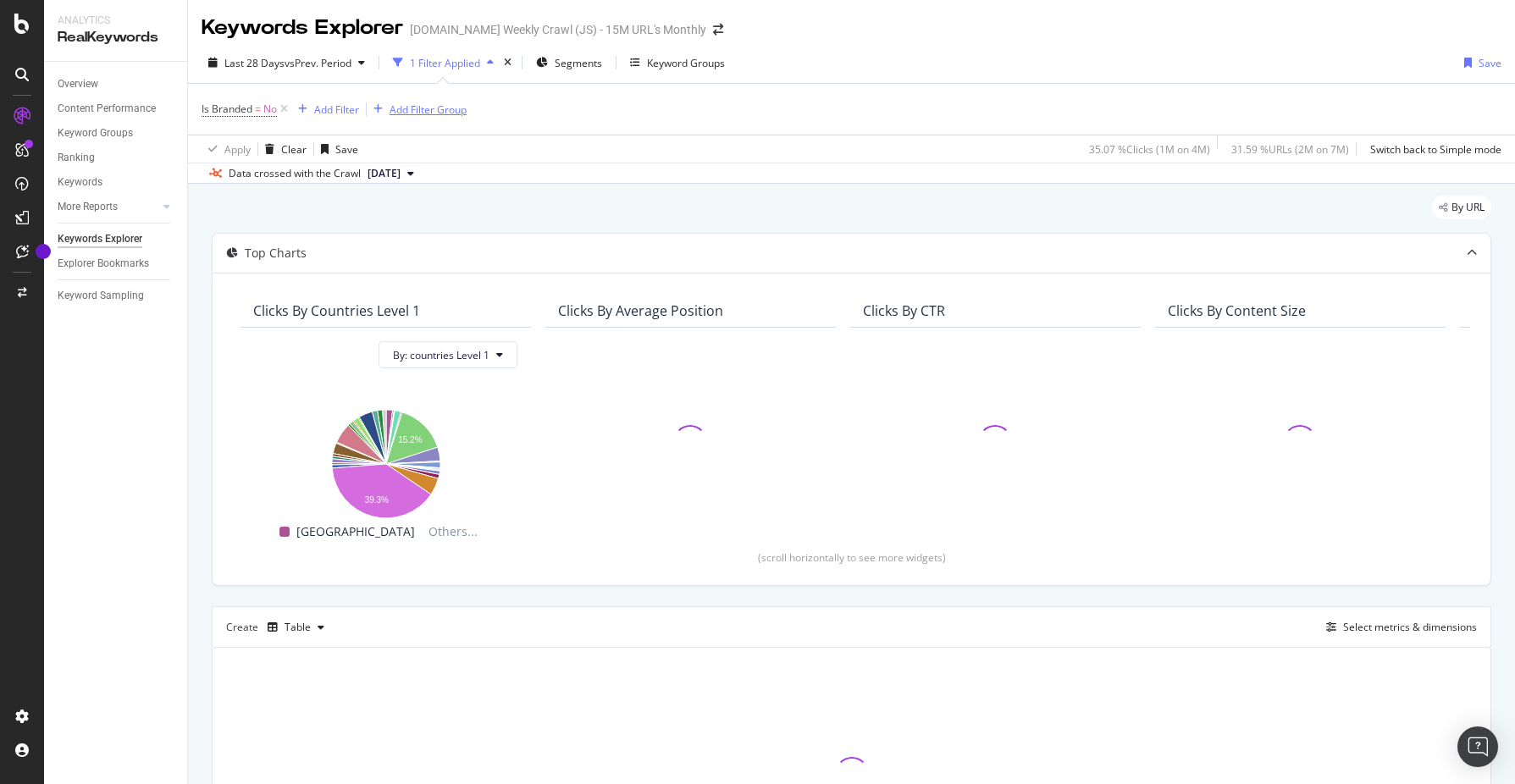
click at [457, 108] on div "Add Filter Group" at bounding box center [428, 110] width 77 height 14
click at [618, 117] on div "Is Branded = No Add Filter Add Filter Group" at bounding box center [851, 109] width 1300 height 51
click at [334, 111] on div "Add Filter" at bounding box center [337, 110] width 45 height 14
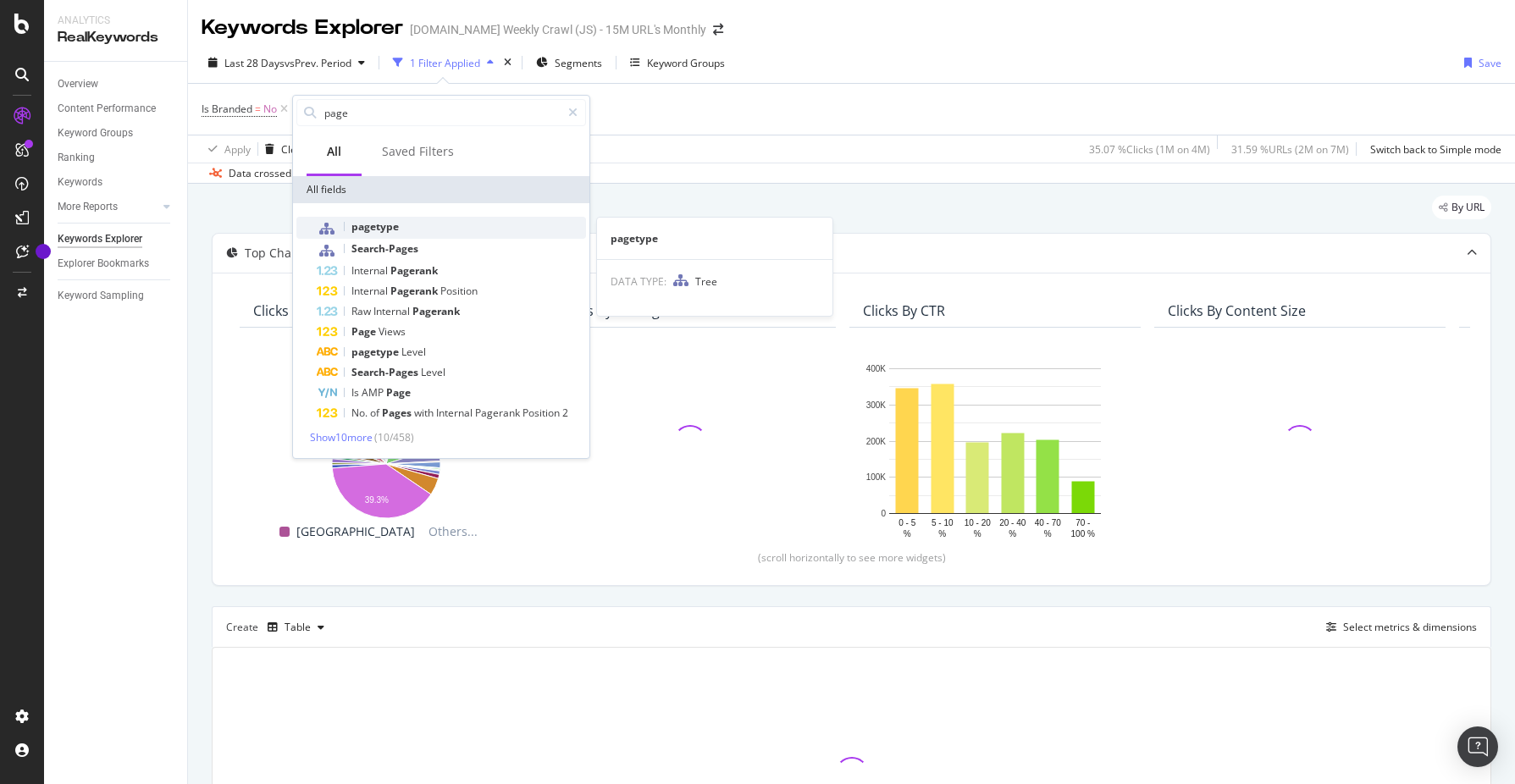
type input "page"
click at [395, 230] on span "pagetype" at bounding box center [375, 226] width 48 height 14
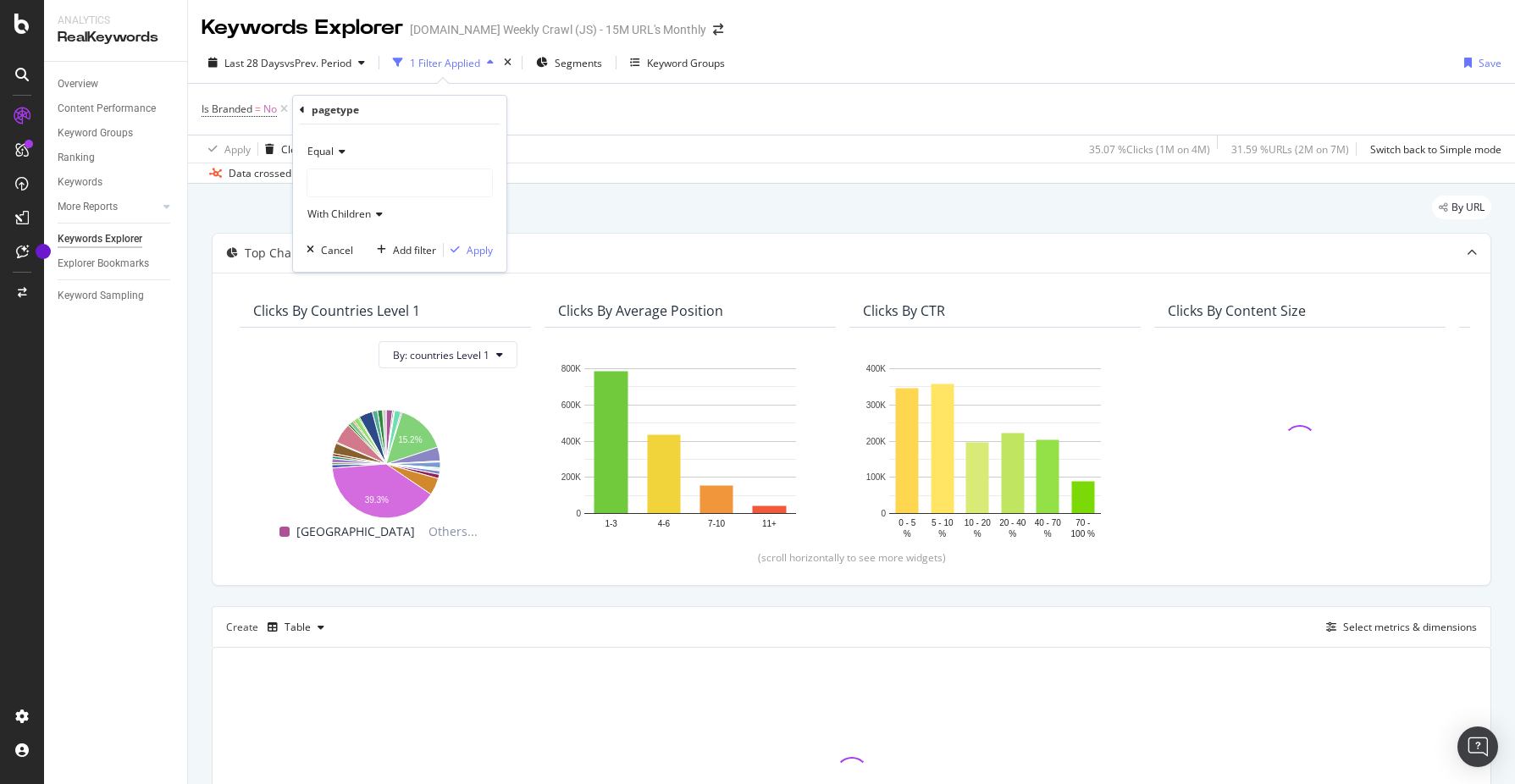
click at [344, 152] on icon at bounding box center [339, 151] width 12 height 10
click at [380, 152] on div "Equal" at bounding box center [400, 152] width 186 height 27
click at [382, 216] on icon at bounding box center [376, 214] width 12 height 10
click at [386, 182] on div at bounding box center [400, 183] width 185 height 27
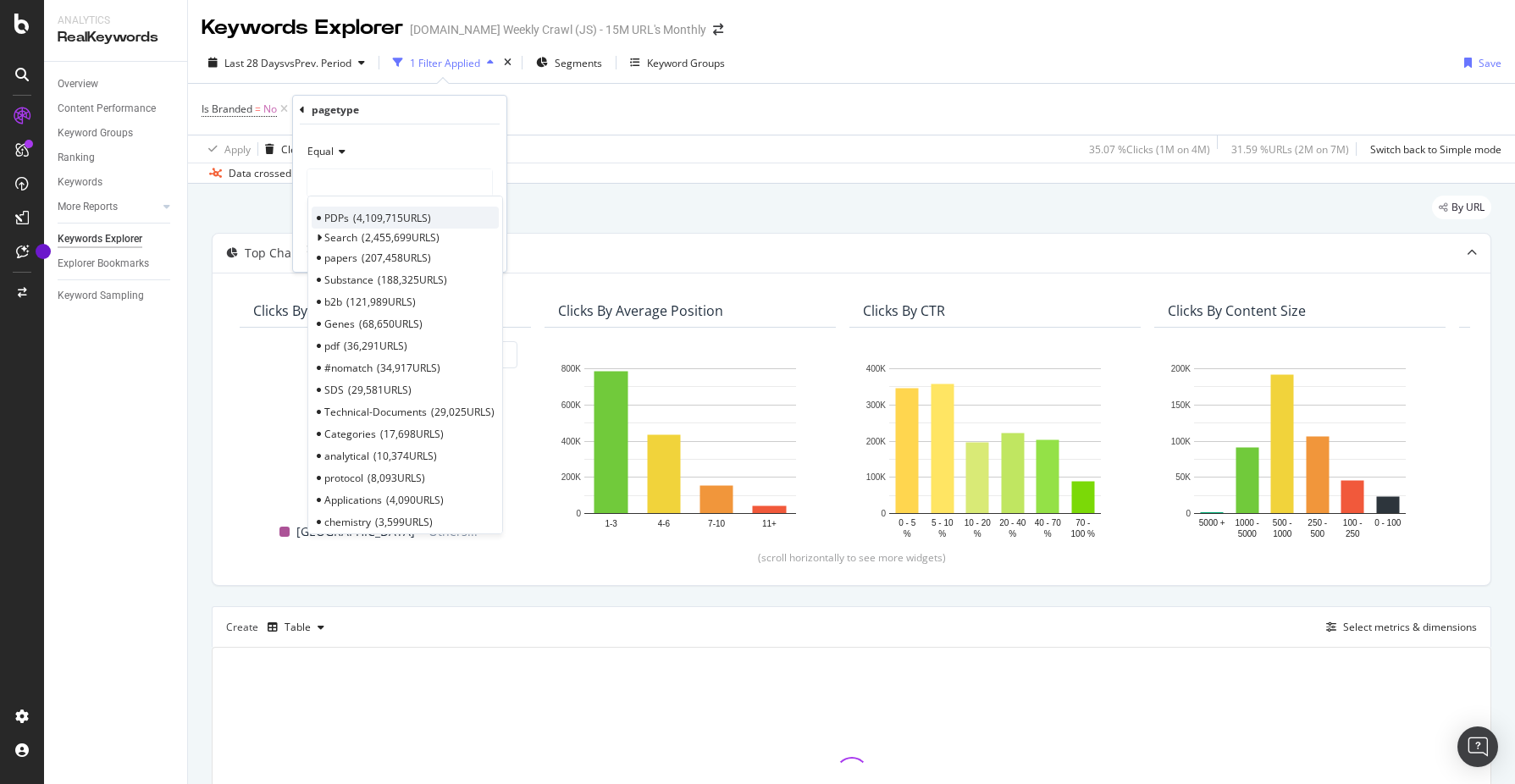
click at [370, 216] on span "4,109,715 URLS" at bounding box center [392, 218] width 78 height 14
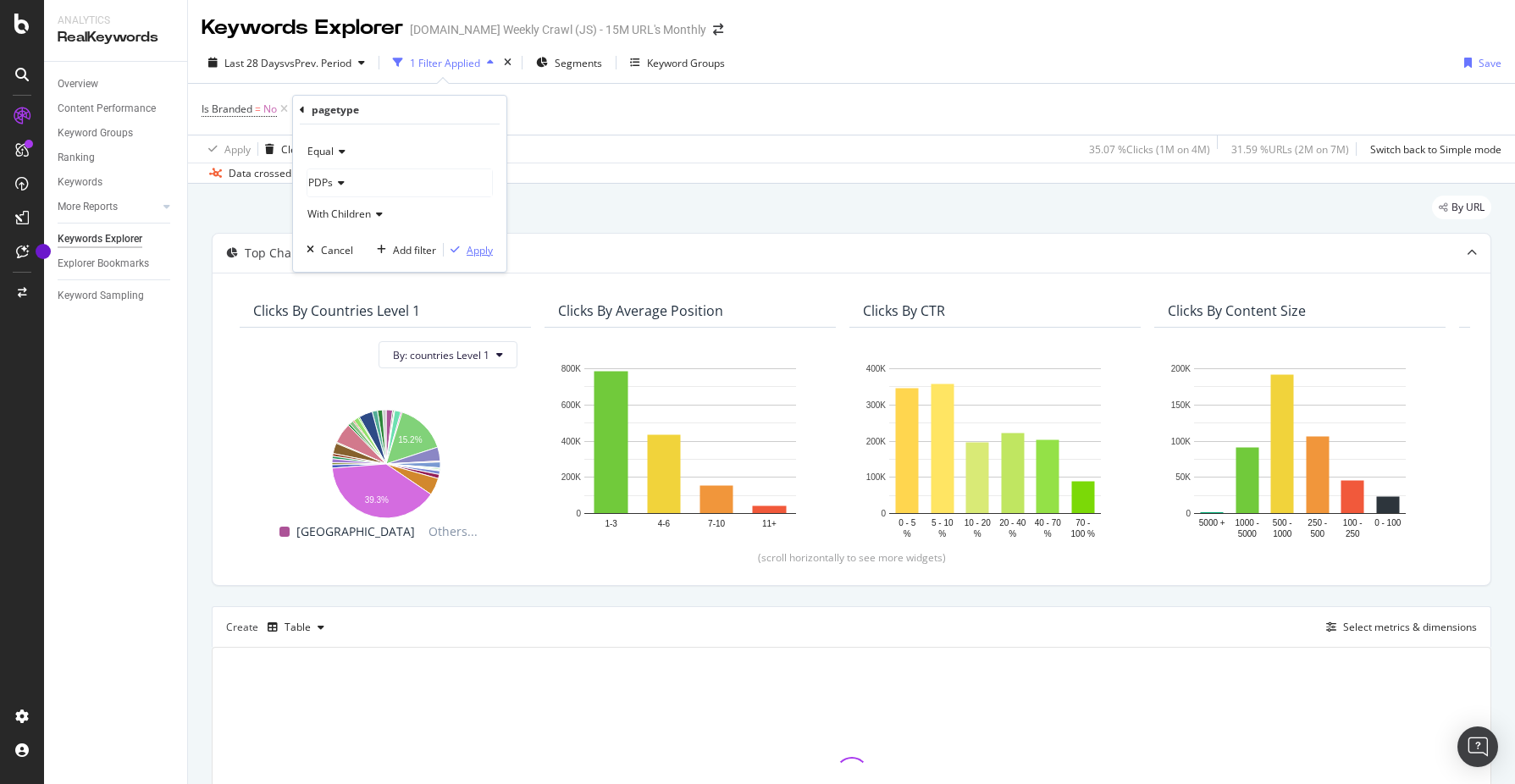
click at [479, 249] on div "Apply" at bounding box center [479, 250] width 26 height 14
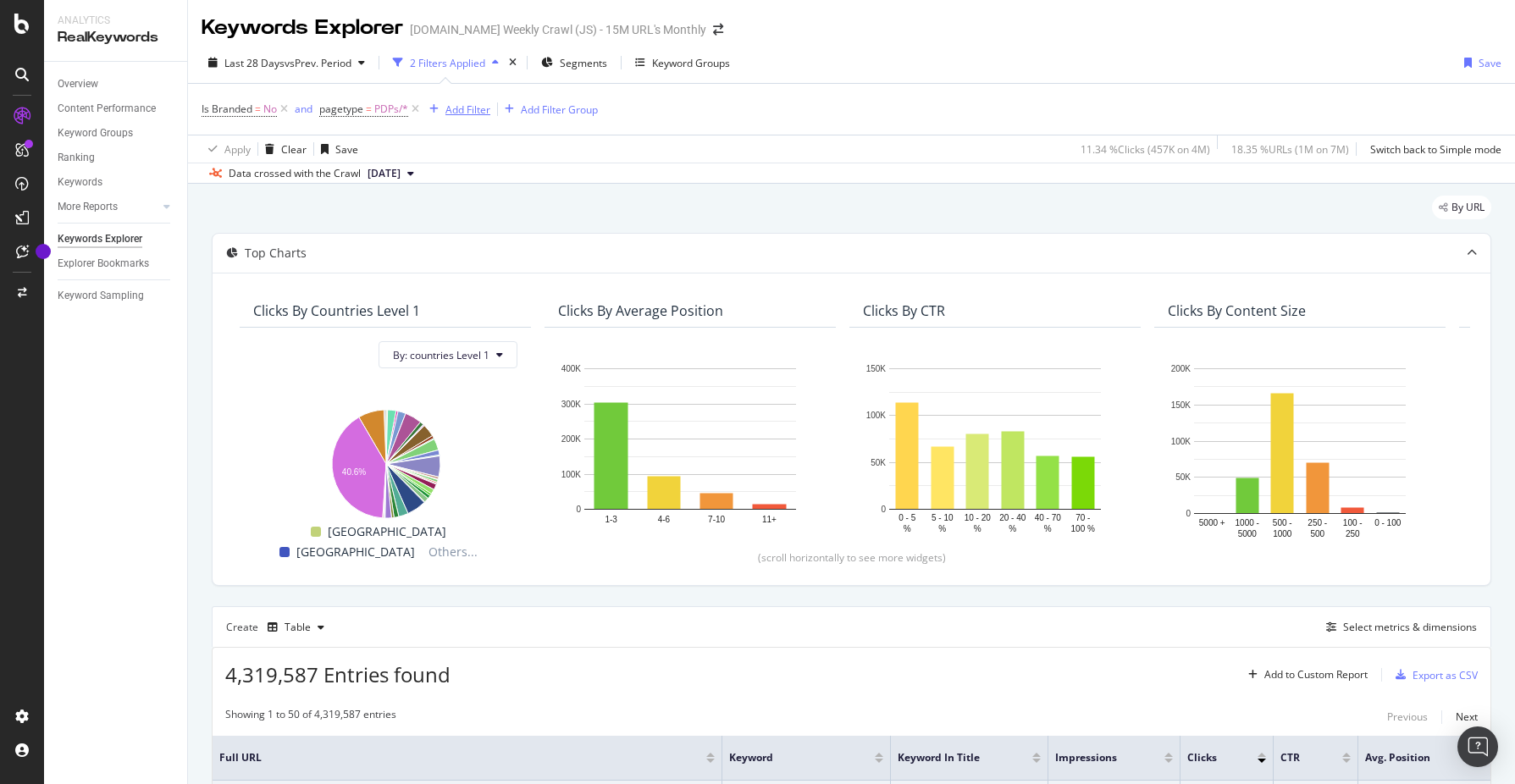
click at [467, 115] on div "Add Filter" at bounding box center [468, 110] width 45 height 14
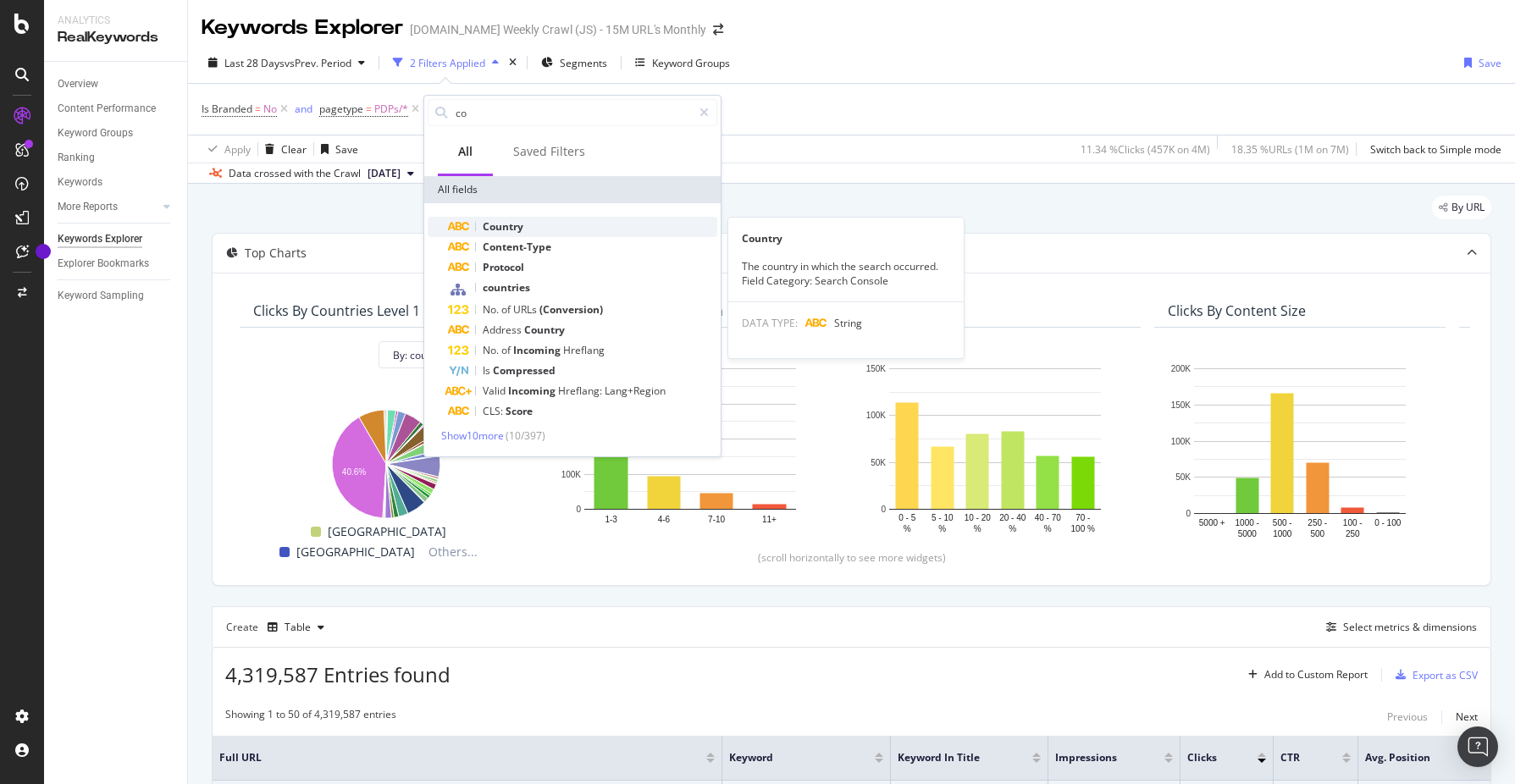
type input "co"
click at [494, 227] on span "Country" at bounding box center [503, 226] width 41 height 14
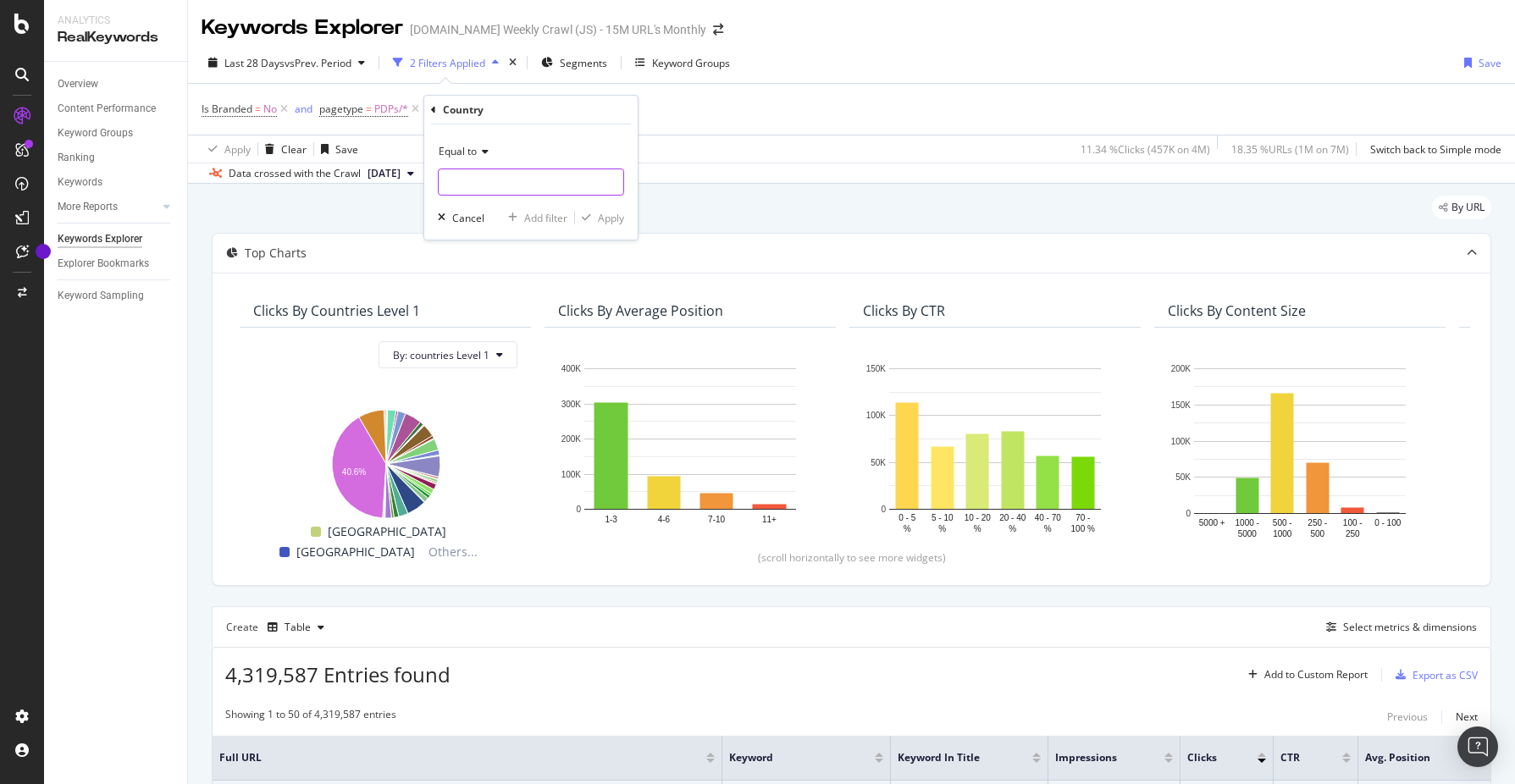
click at [504, 183] on input "text" at bounding box center [531, 182] width 185 height 27
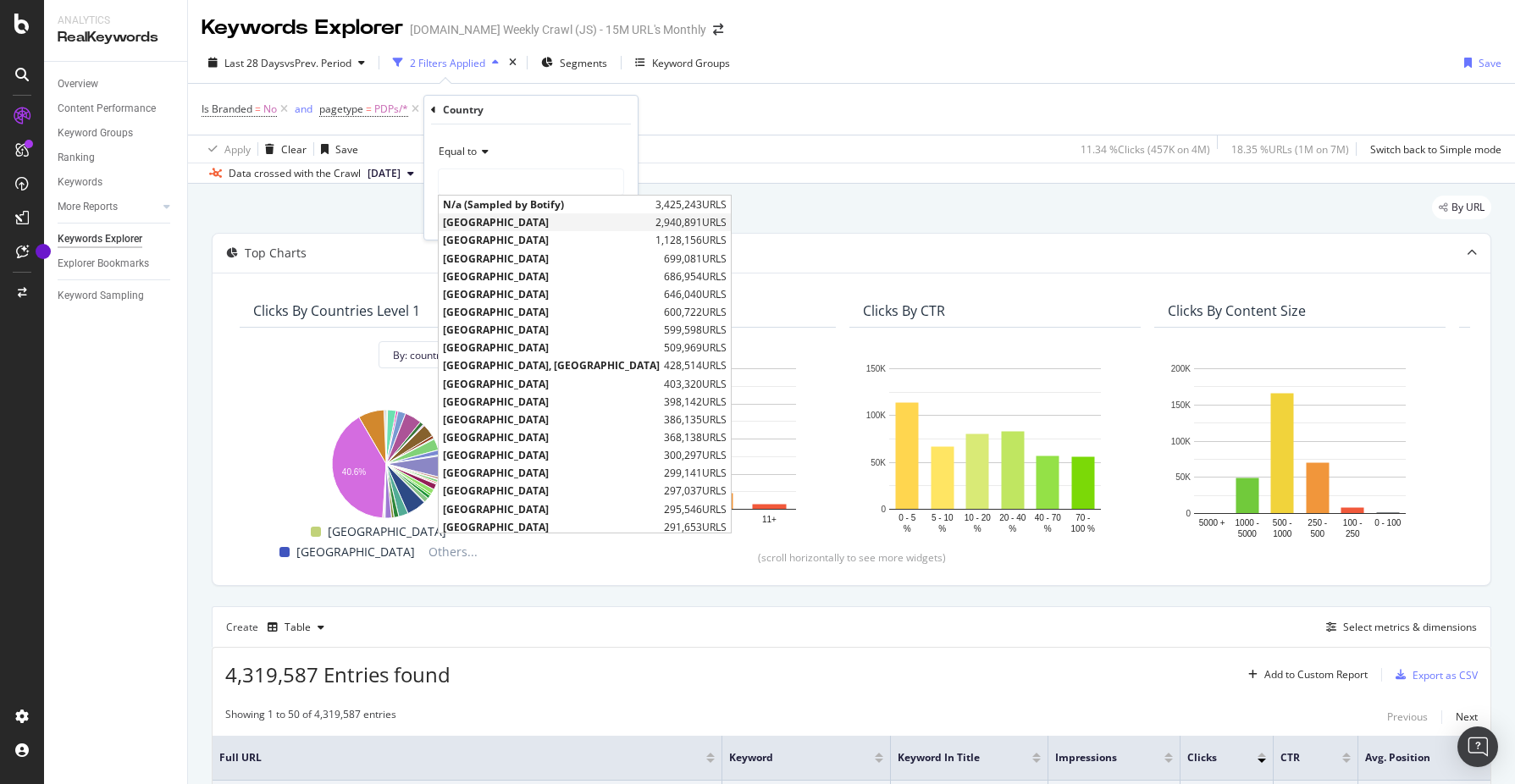
click at [505, 217] on span "[GEOGRAPHIC_DATA]" at bounding box center [547, 222] width 208 height 14
type input "[GEOGRAPHIC_DATA]"
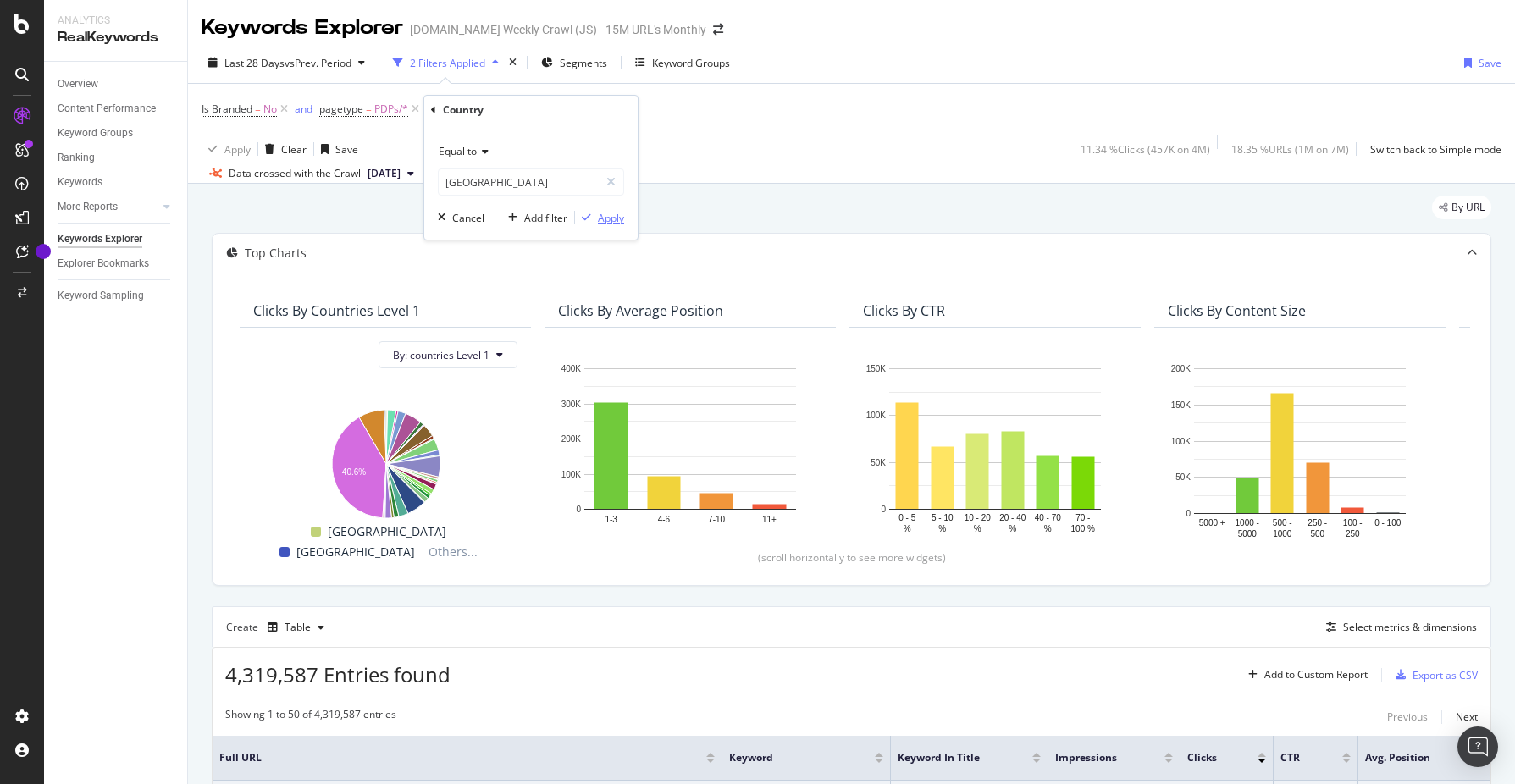
click at [612, 220] on div "Apply" at bounding box center [611, 218] width 26 height 14
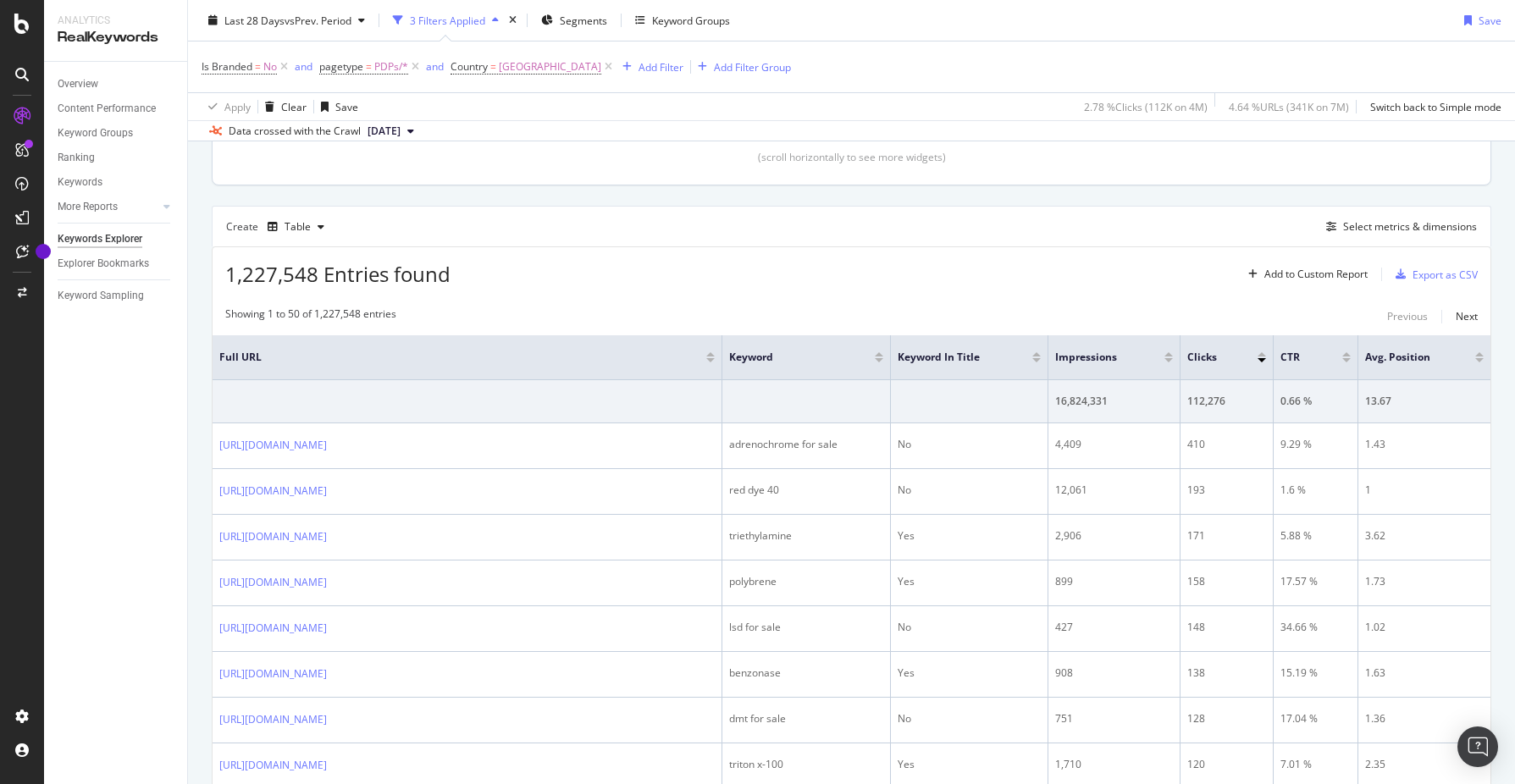
scroll to position [407, 0]
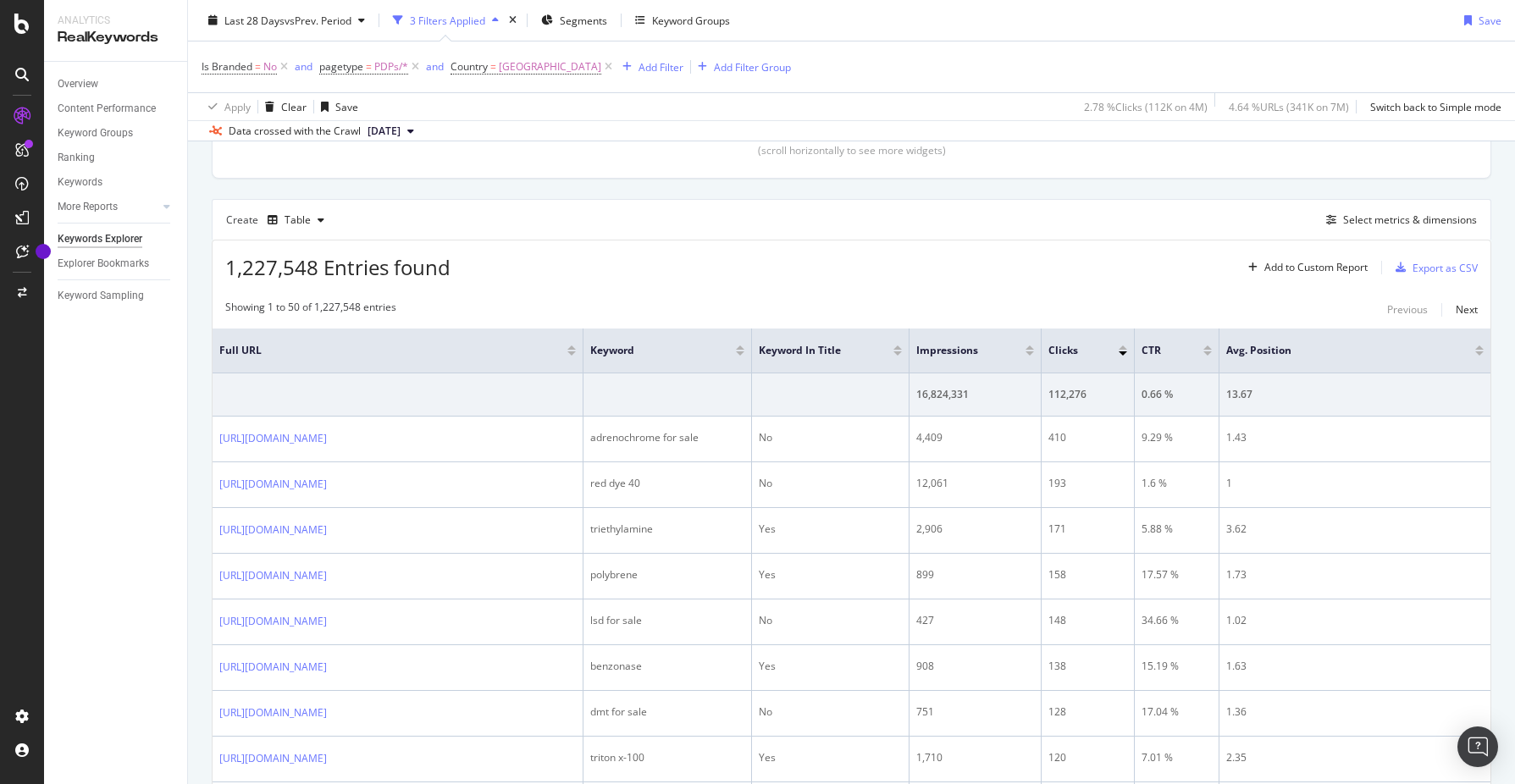
drag, startPoint x: 721, startPoint y: 343, endPoint x: 585, endPoint y: 351, distance: 136.2
click at [585, 351] on tr "Full URL Keyword Keyword in Title Impressions Clicks CTR Avg. Position" at bounding box center [852, 351] width 1278 height 45
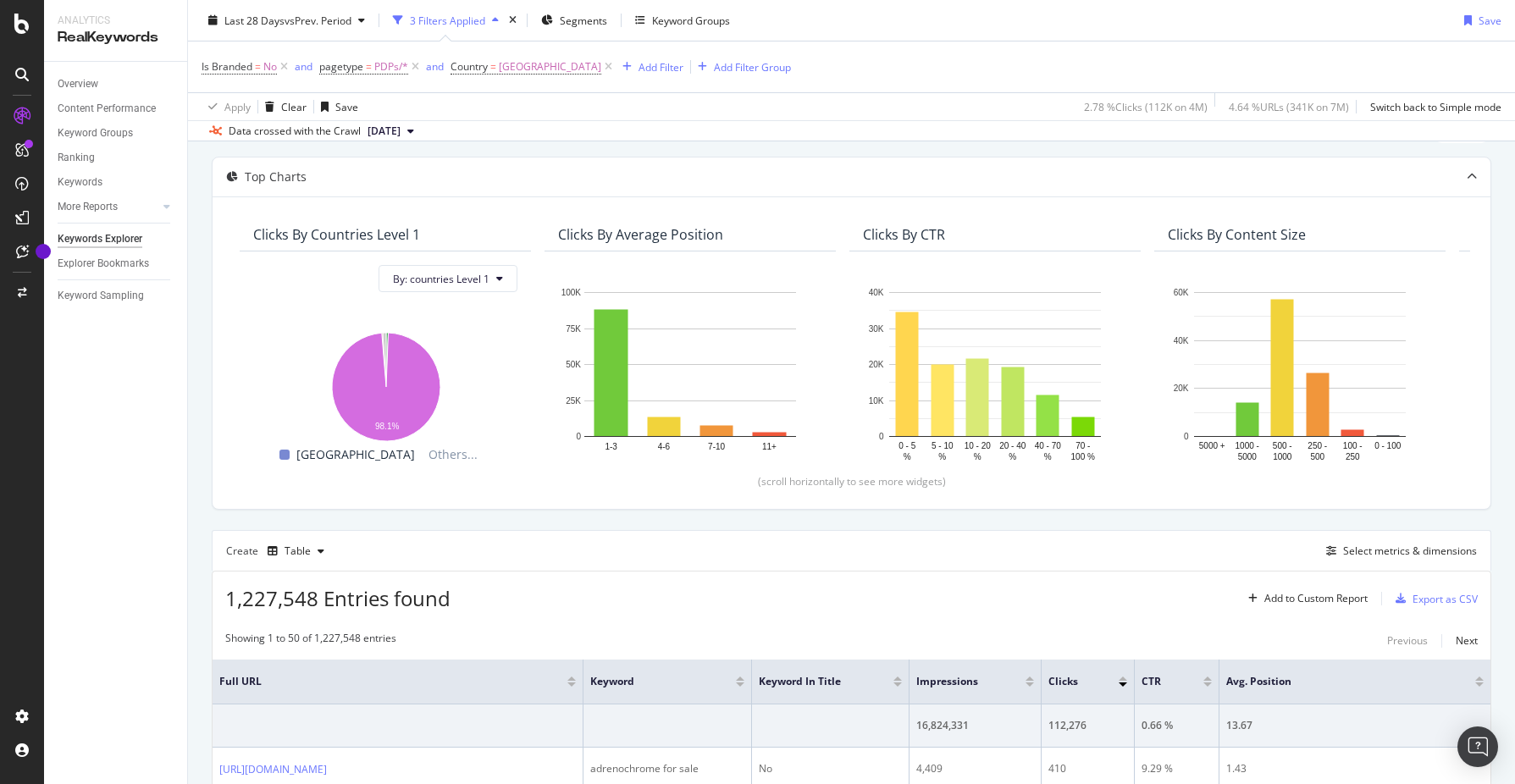
scroll to position [0, 0]
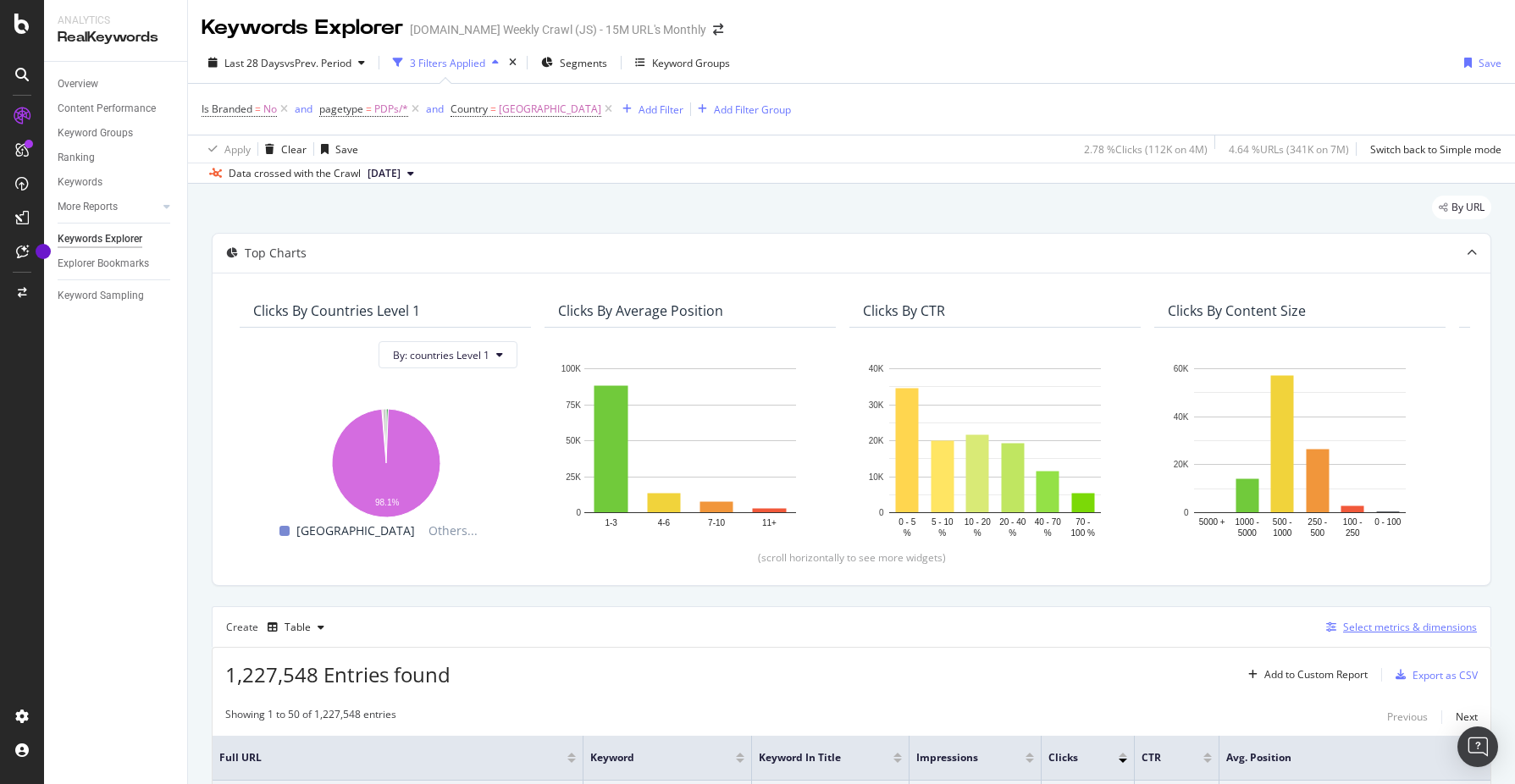
click at [1415, 625] on div "Select metrics & dimensions" at bounding box center [1410, 627] width 134 height 14
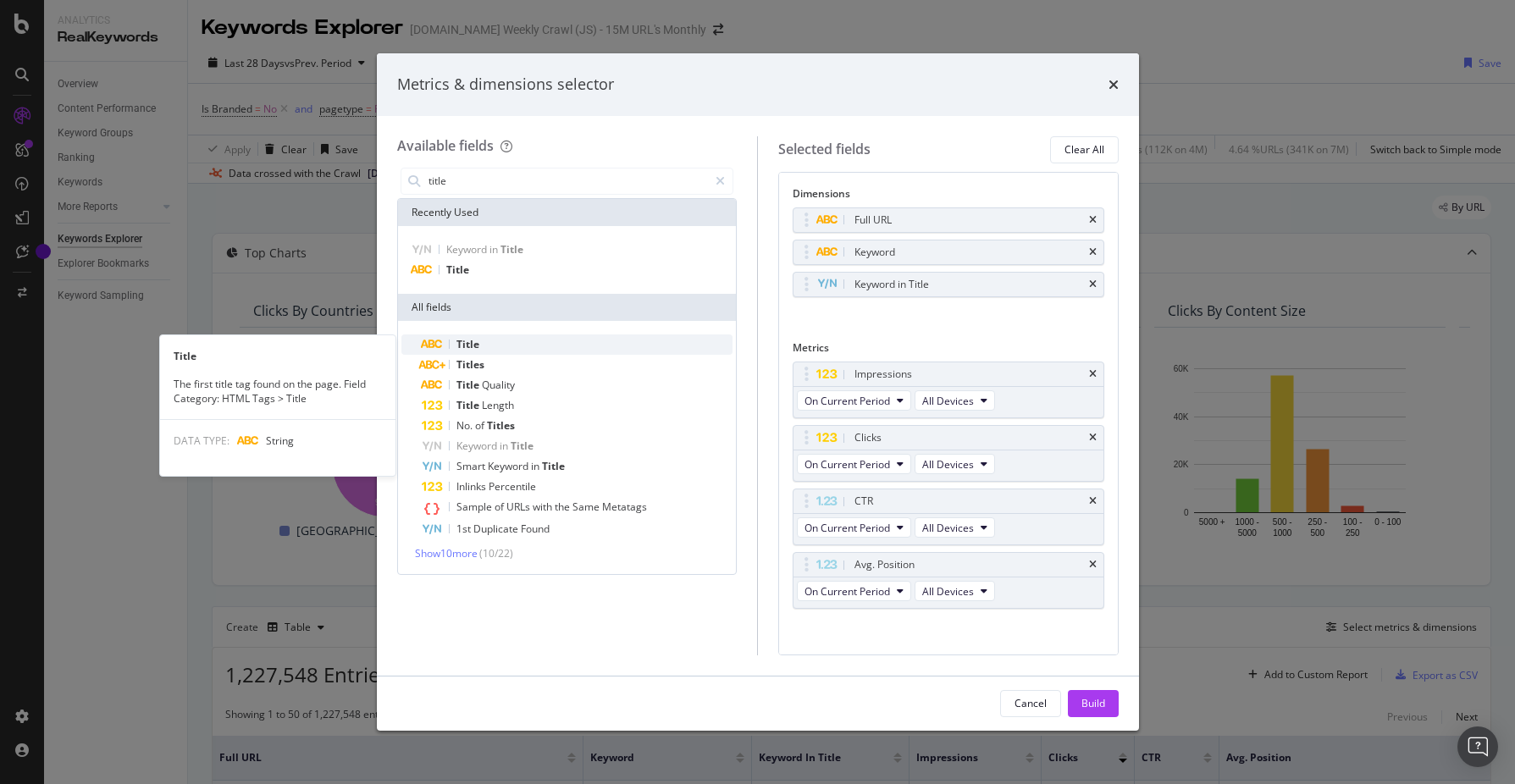
type input "title"
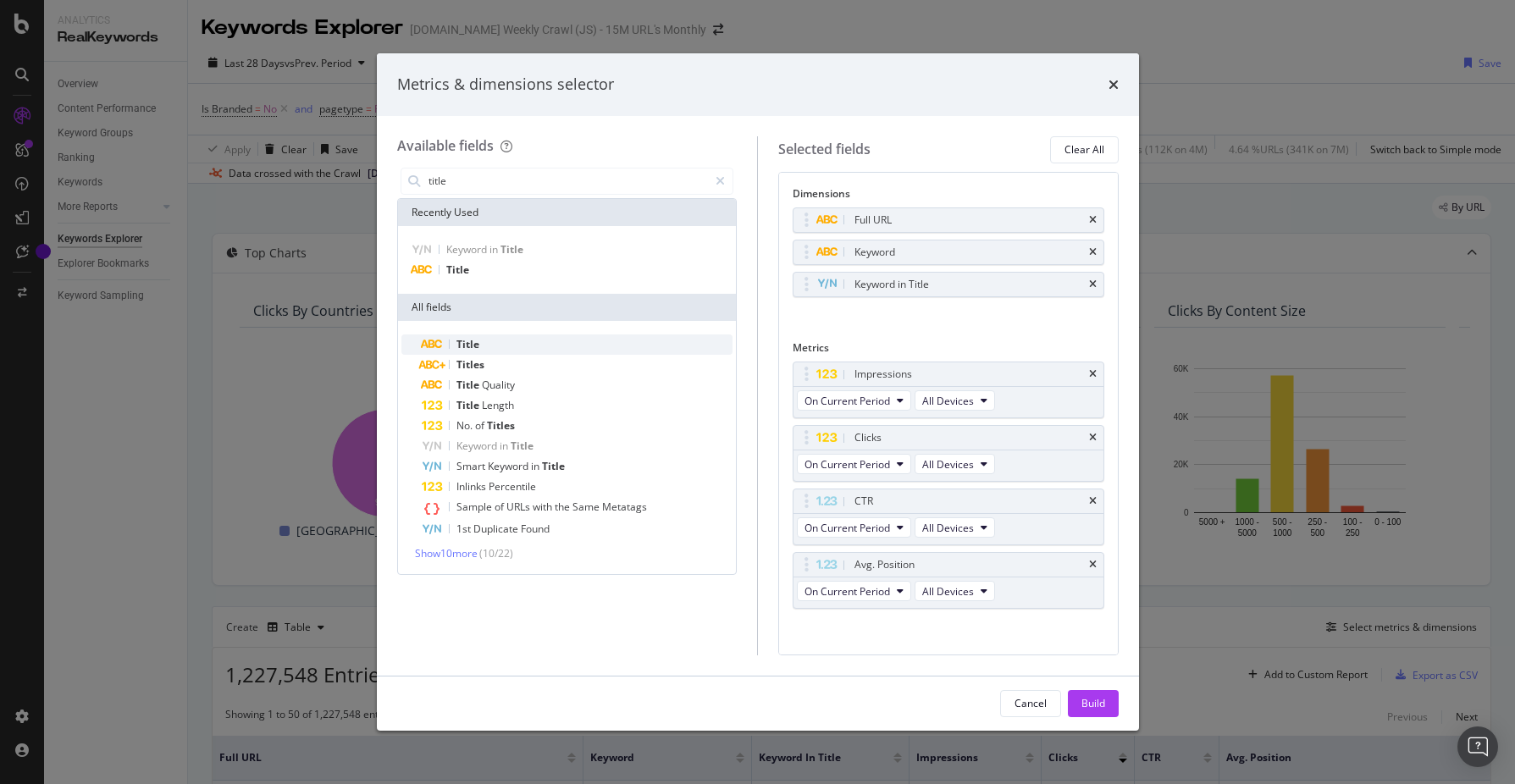
click at [471, 342] on span "Title" at bounding box center [467, 345] width 23 height 14
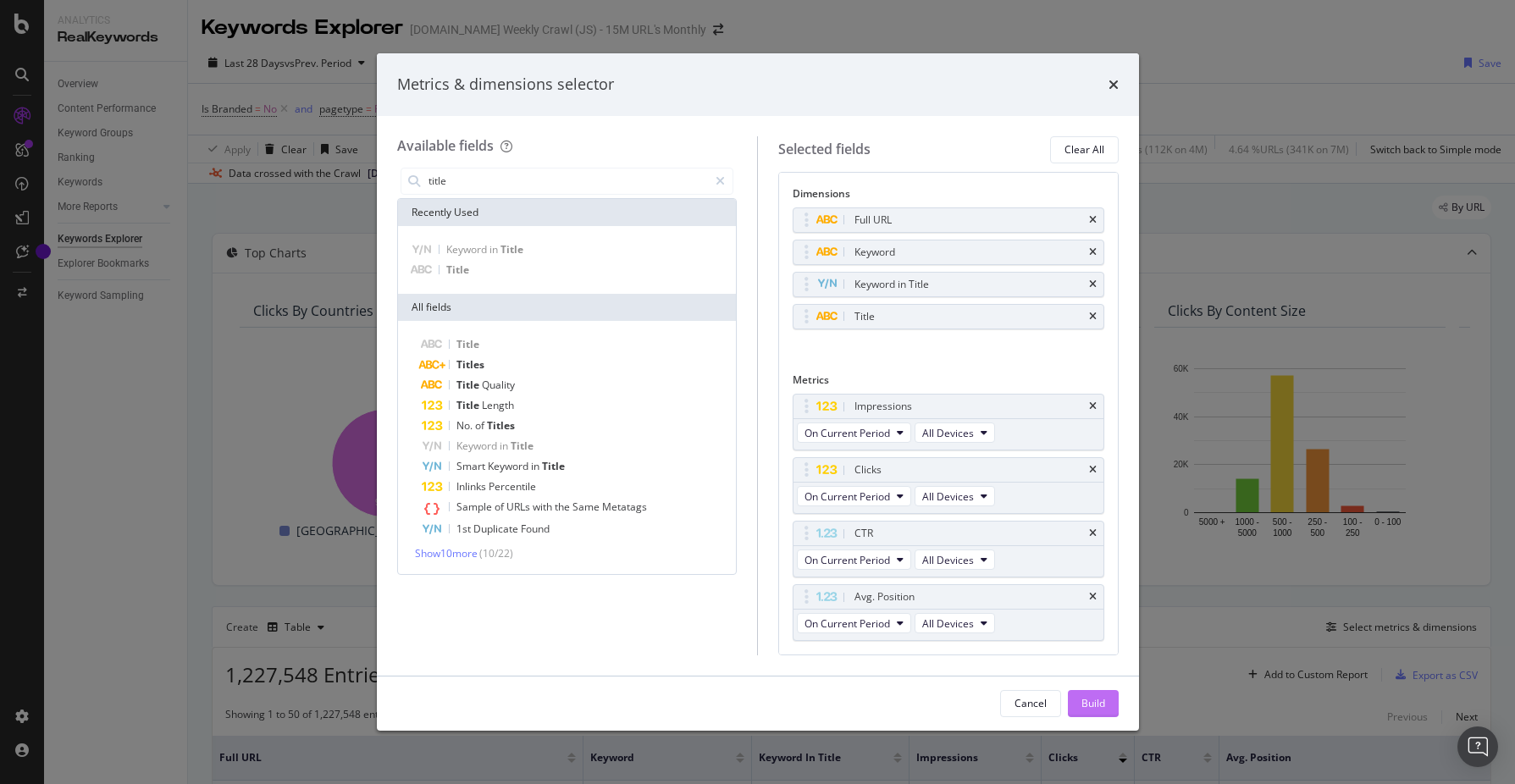
click at [1088, 698] on div "Build" at bounding box center [1094, 704] width 23 height 14
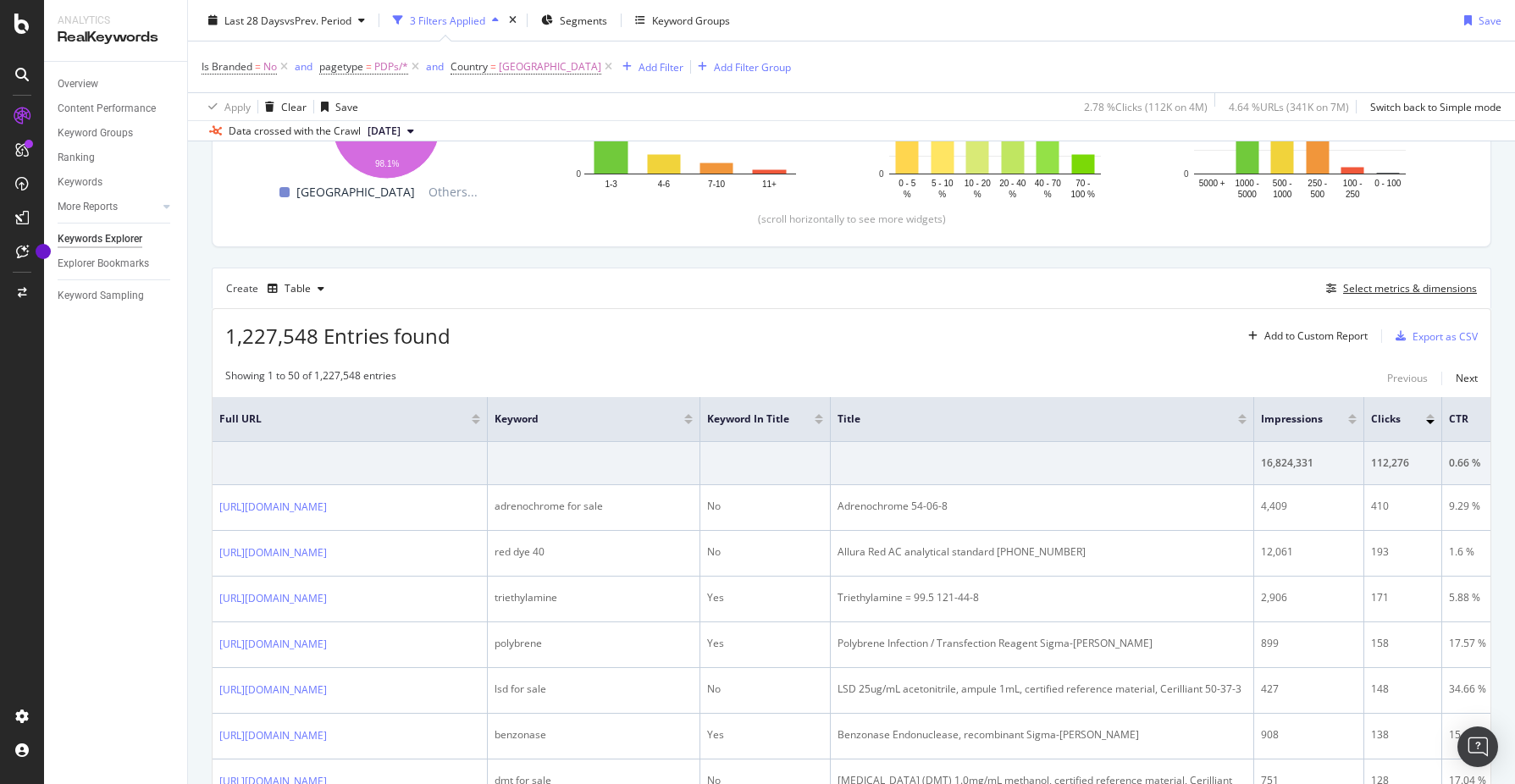
scroll to position [349, 0]
